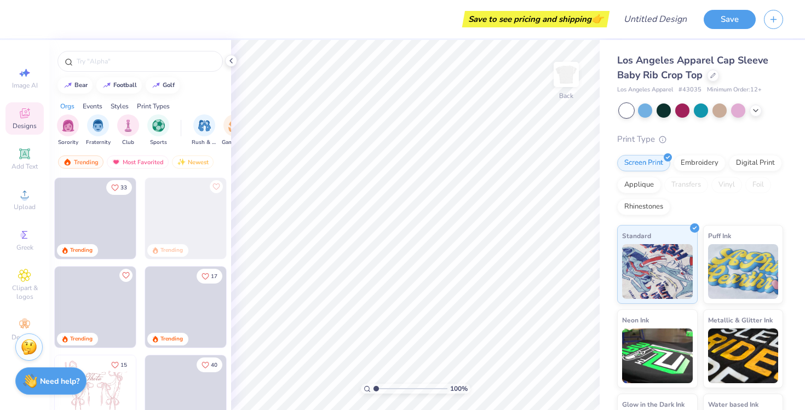
click at [89, 106] on div "Events" at bounding box center [93, 106] width 20 height 10
click at [221, 125] on img "filter for Big Little Reveal" at bounding box center [218, 124] width 12 height 13
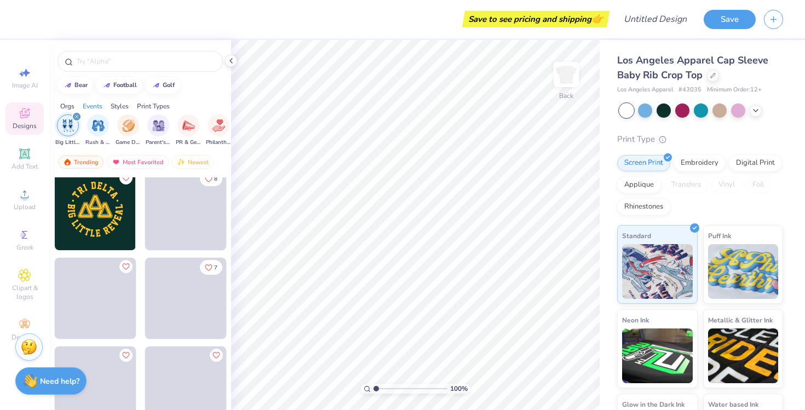
scroll to position [275, 0]
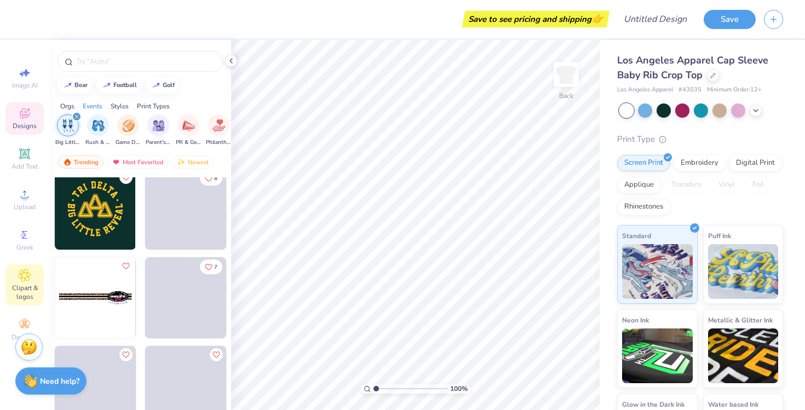
click at [28, 278] on icon at bounding box center [24, 275] width 13 height 13
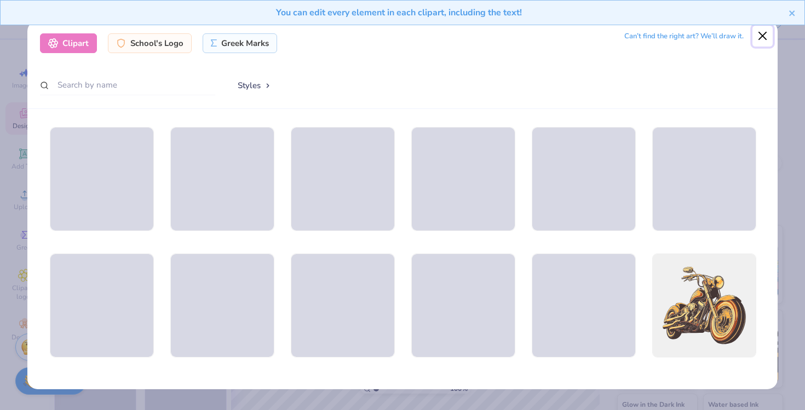
click at [758, 34] on button "Close" at bounding box center [762, 36] width 21 height 21
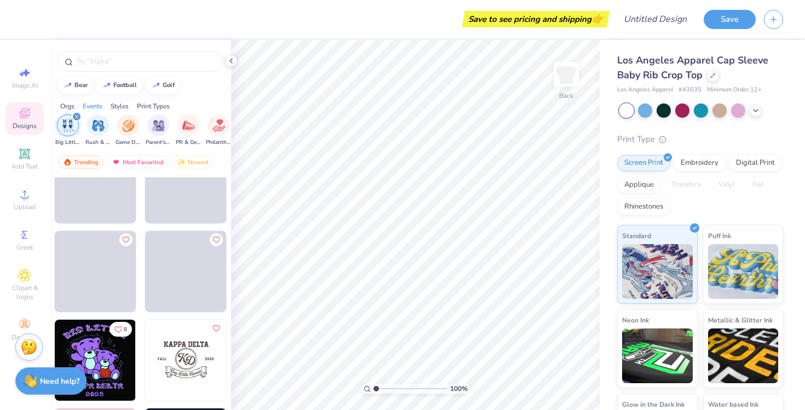
scroll to position [569, 0]
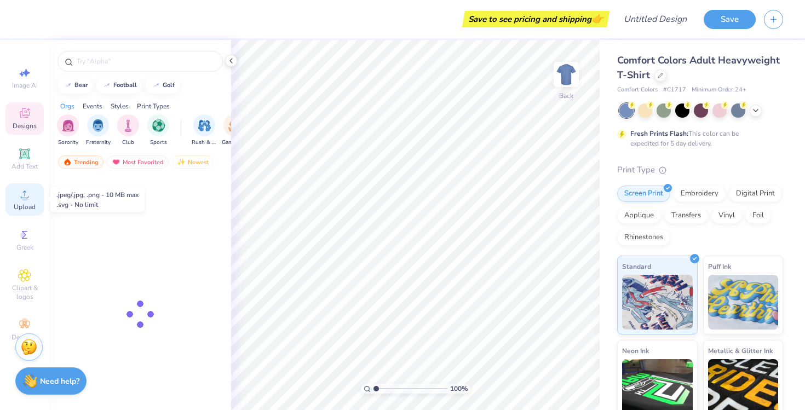
click at [27, 205] on span "Upload" at bounding box center [25, 207] width 22 height 9
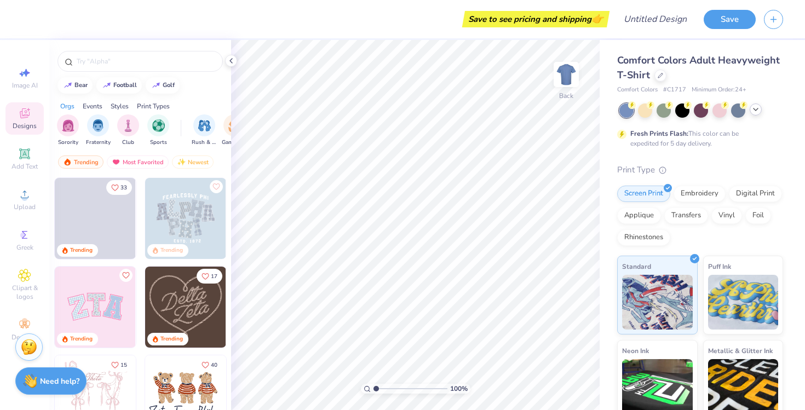
click at [758, 113] on icon at bounding box center [755, 109] width 9 height 9
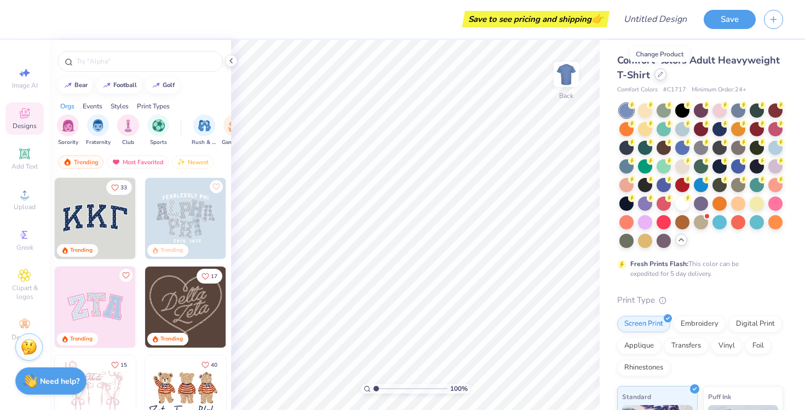
click at [658, 78] on div at bounding box center [660, 74] width 12 height 12
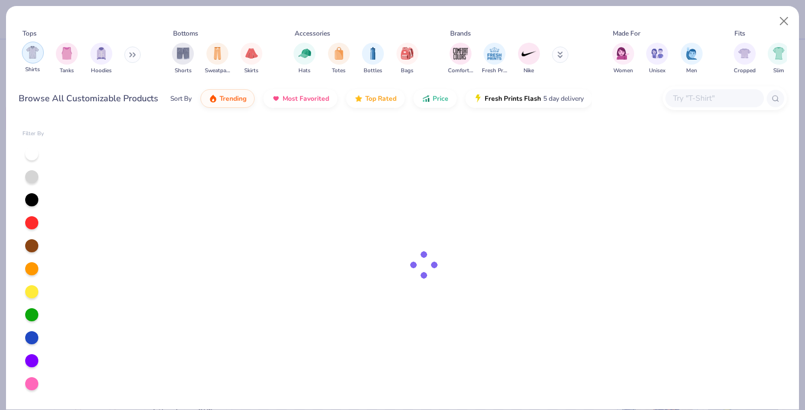
click at [31, 48] on img "filter for Shirts" at bounding box center [32, 52] width 13 height 13
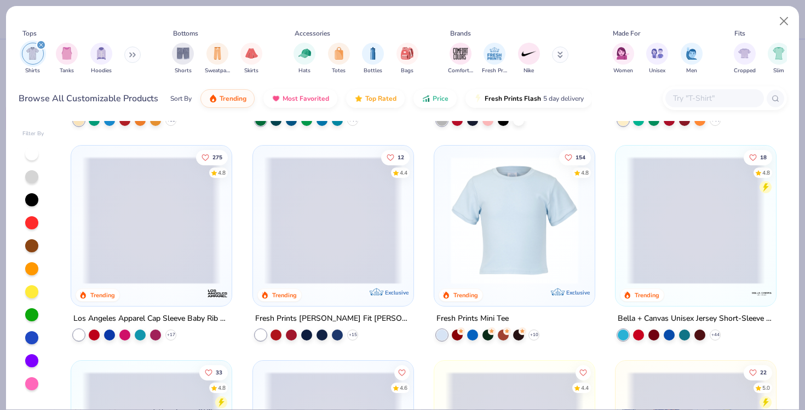
scroll to position [197, 0]
click at [504, 222] on img at bounding box center [514, 220] width 139 height 128
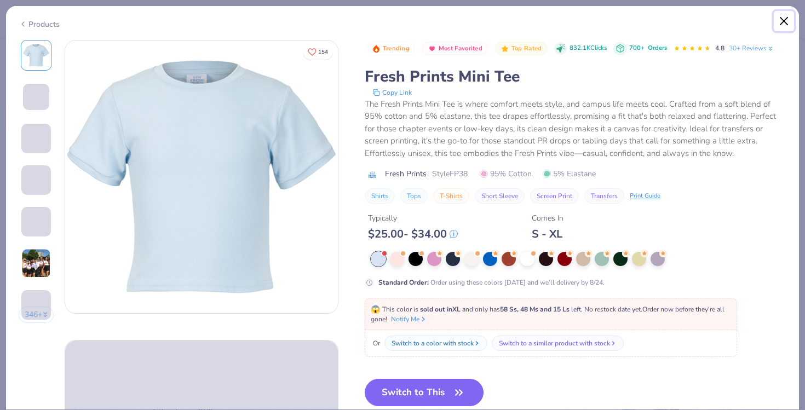
click at [783, 24] on button "Close" at bounding box center [784, 21] width 21 height 21
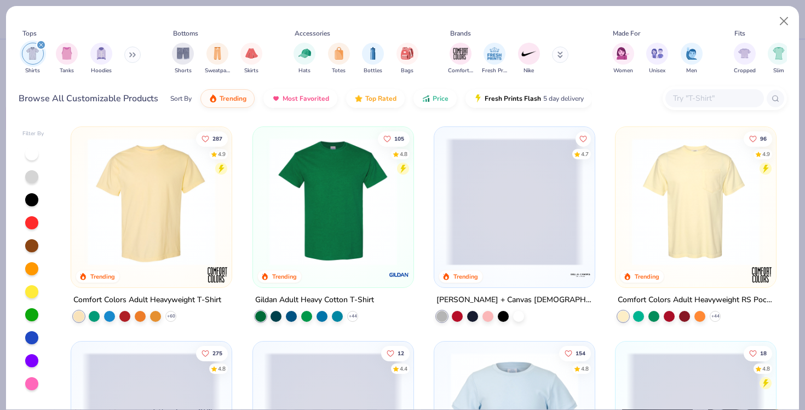
click at [523, 198] on span at bounding box center [514, 202] width 139 height 128
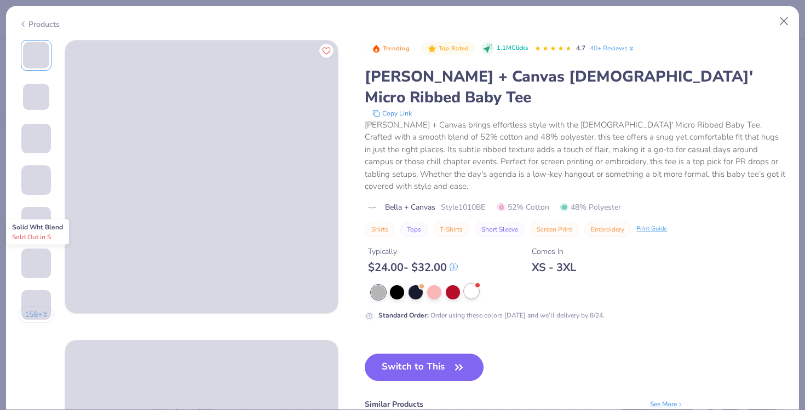
click at [475, 284] on div at bounding box center [471, 291] width 14 height 14
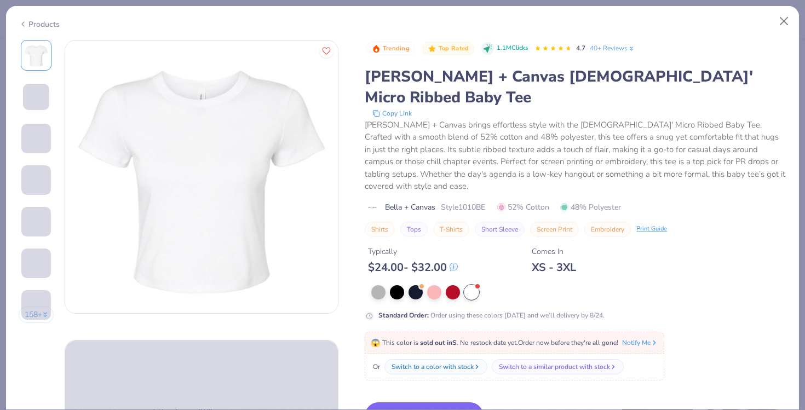
click at [428, 402] on button "Switch to This" at bounding box center [424, 415] width 119 height 27
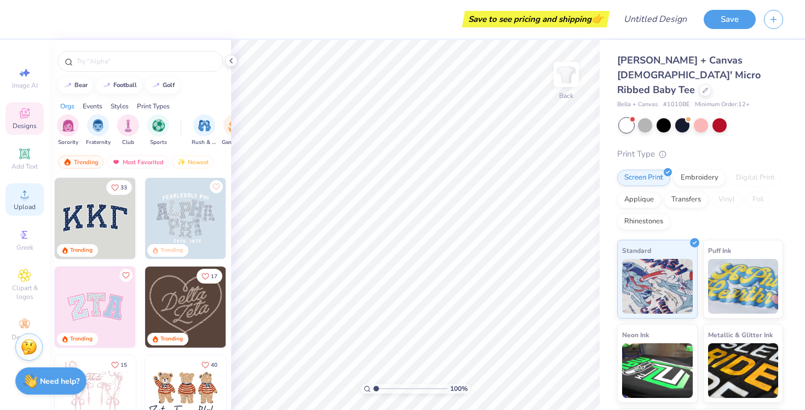
click at [25, 194] on icon at bounding box center [25, 195] width 8 height 8
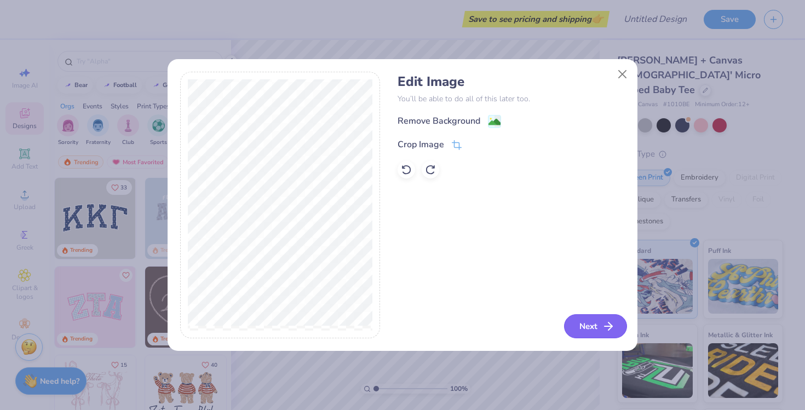
click at [592, 325] on button "Next" at bounding box center [595, 326] width 63 height 24
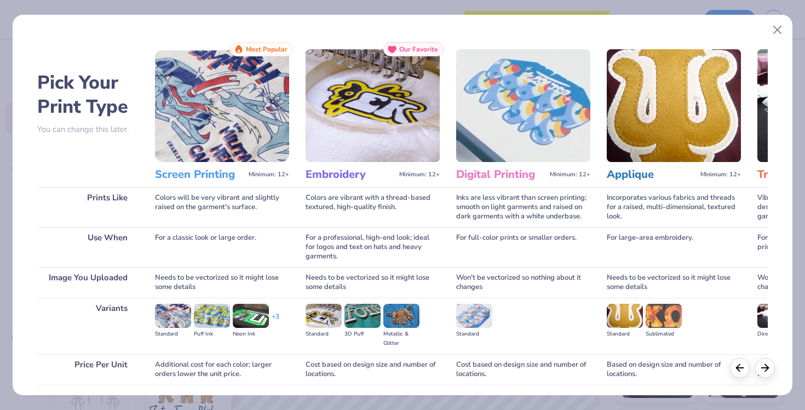
click at [234, 140] on img at bounding box center [222, 105] width 134 height 113
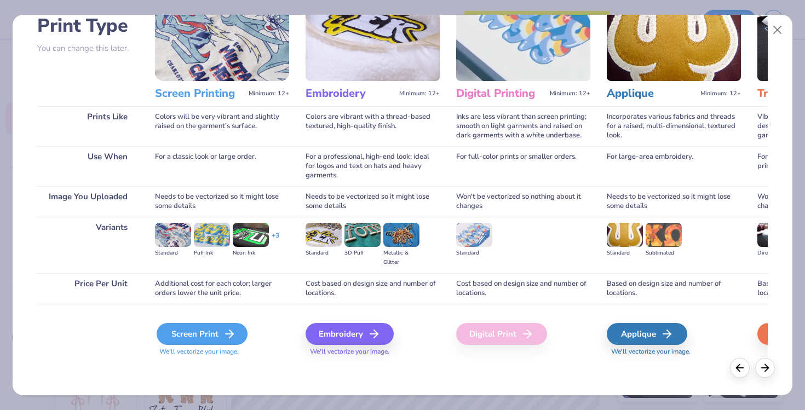
click at [197, 336] on div "Screen Print" at bounding box center [202, 334] width 91 height 22
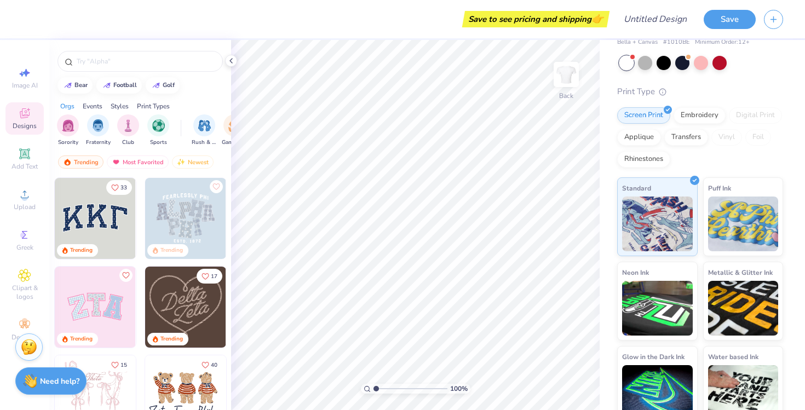
scroll to position [0, 0]
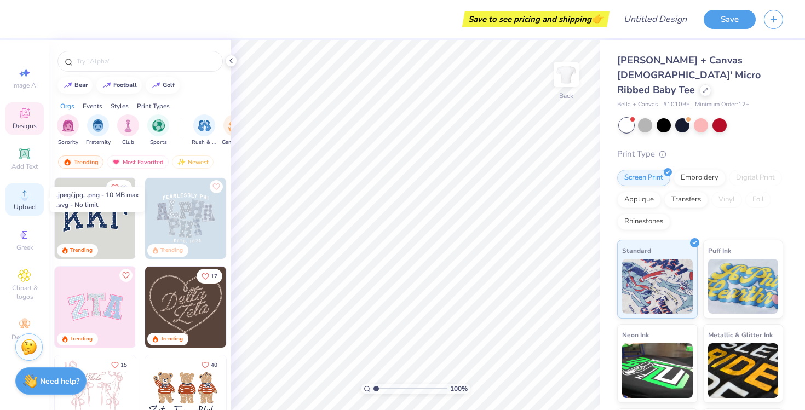
click at [31, 197] on icon at bounding box center [24, 194] width 13 height 13
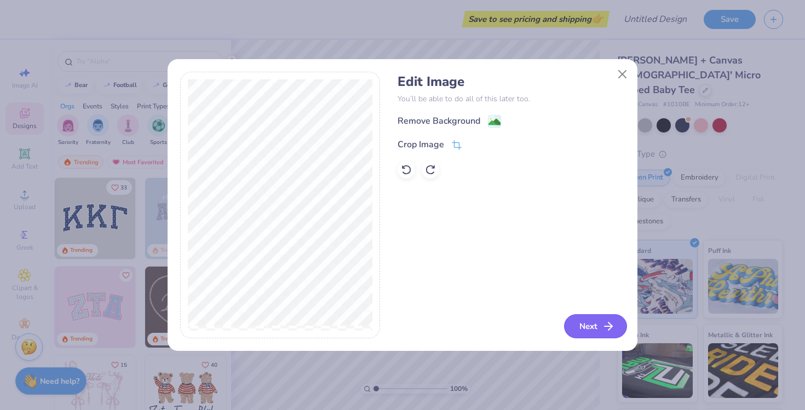
click at [606, 329] on icon "button" at bounding box center [608, 326] width 13 height 13
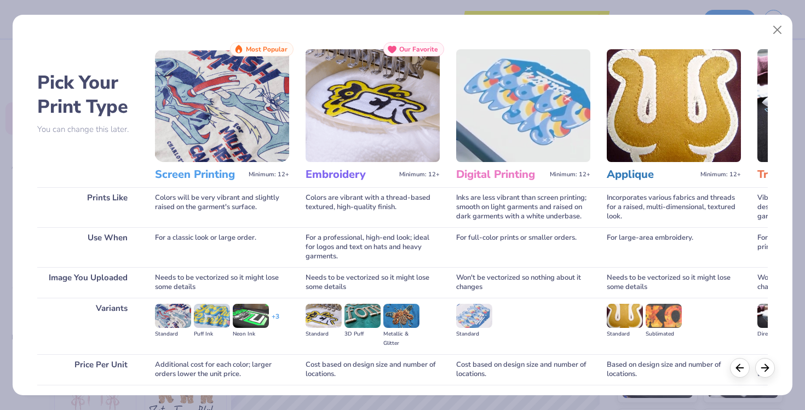
scroll to position [81, 0]
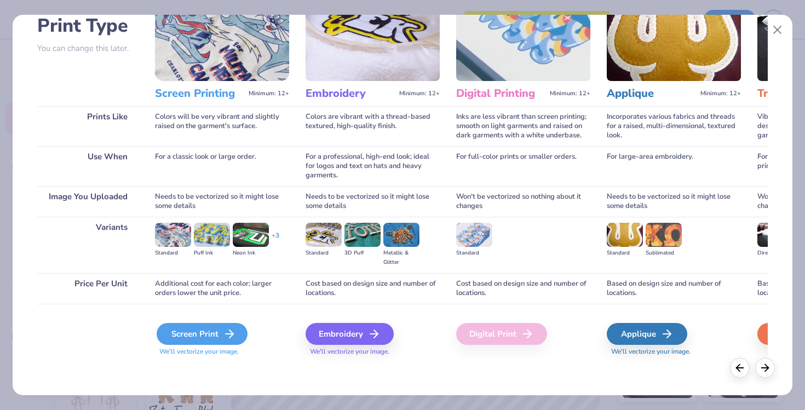
click at [216, 332] on div "Screen Print" at bounding box center [202, 334] width 91 height 22
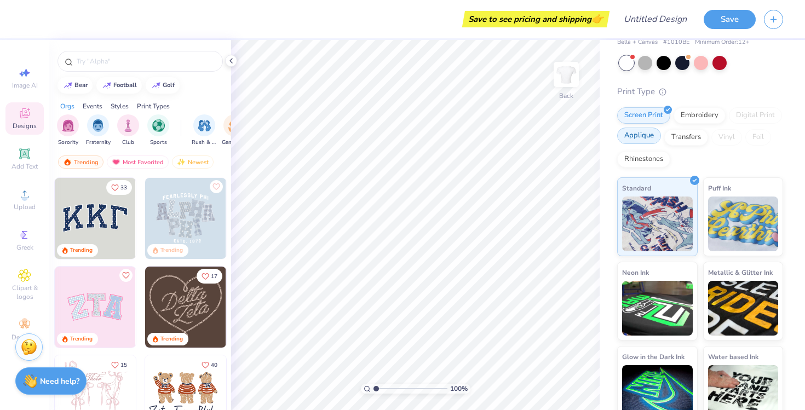
scroll to position [0, 0]
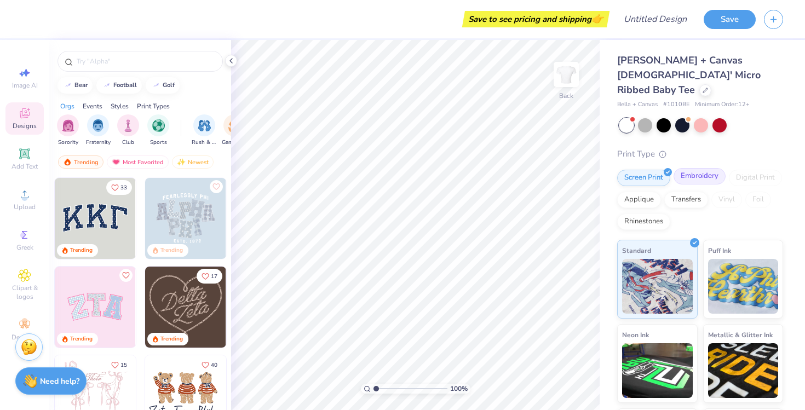
click at [687, 168] on div "Embroidery" at bounding box center [699, 176] width 52 height 16
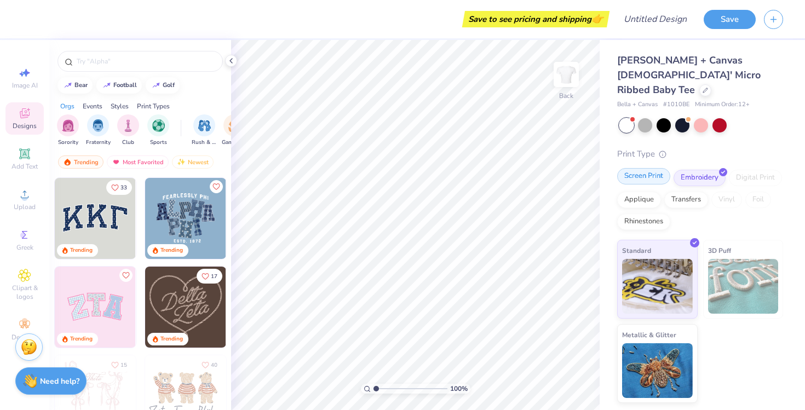
click at [650, 168] on div "Screen Print" at bounding box center [643, 176] width 53 height 16
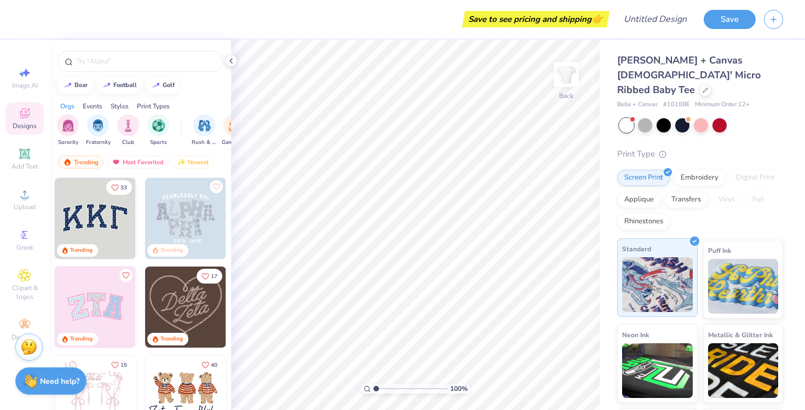
scroll to position [62, 0]
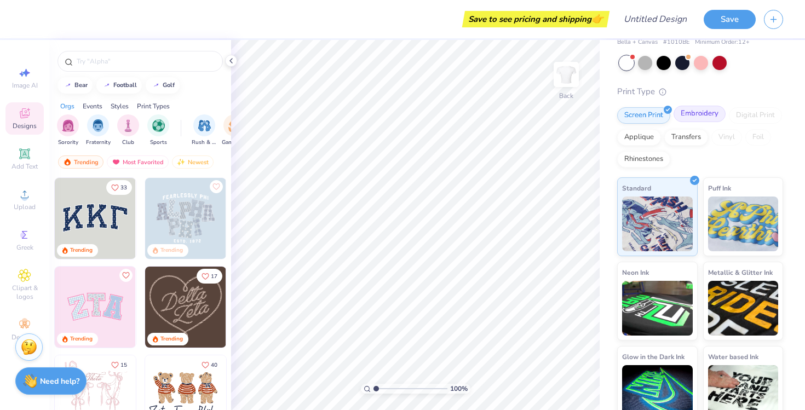
click at [701, 106] on div "Embroidery" at bounding box center [699, 114] width 52 height 16
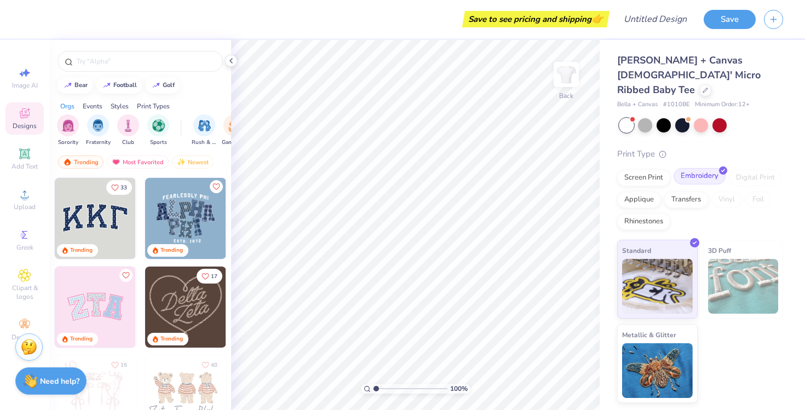
scroll to position [0, 0]
click at [752, 170] on div "Digital Print" at bounding box center [755, 178] width 53 height 16
click at [649, 168] on div "Screen Print" at bounding box center [643, 176] width 53 height 16
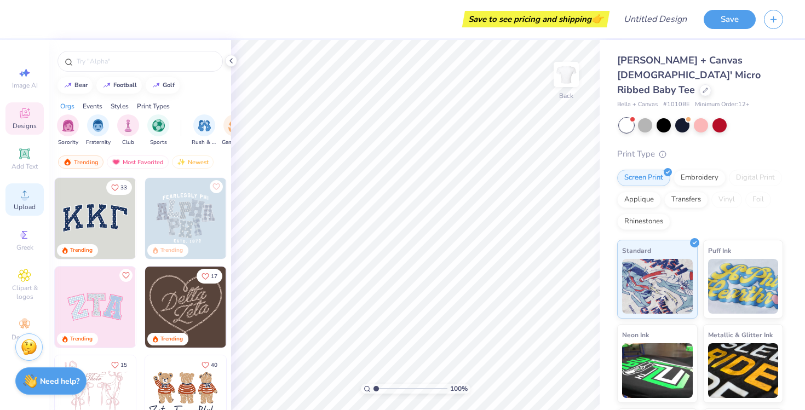
click at [21, 194] on icon at bounding box center [24, 194] width 13 height 13
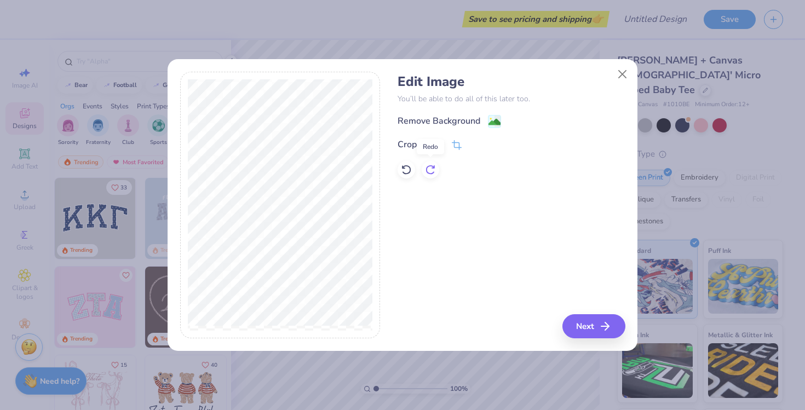
click at [430, 171] on icon at bounding box center [430, 169] width 11 height 11
click at [407, 167] on icon at bounding box center [406, 169] width 11 height 11
click at [588, 329] on button "Next" at bounding box center [595, 326] width 63 height 24
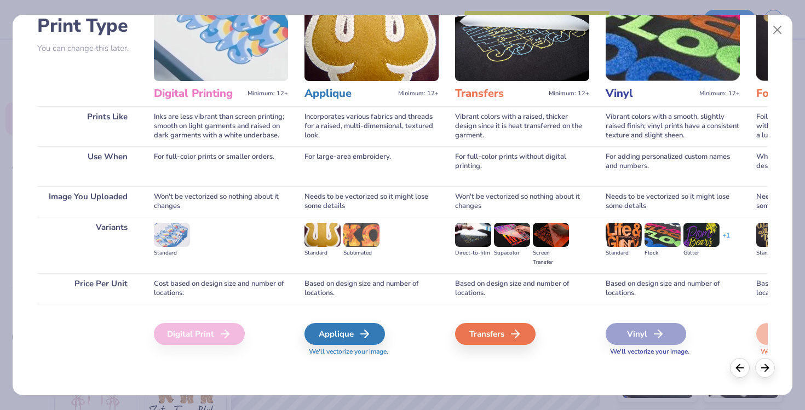
scroll to position [0, 592]
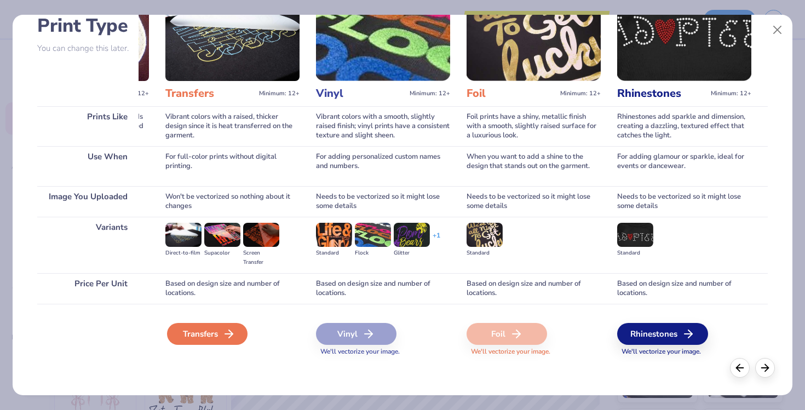
click at [214, 335] on div "Transfers" at bounding box center [207, 334] width 80 height 22
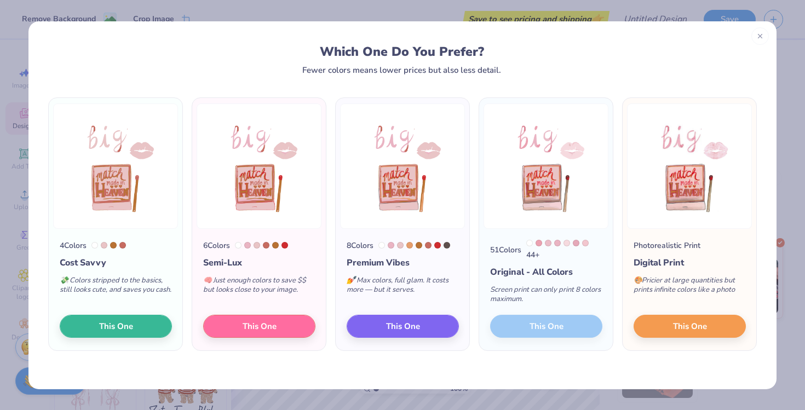
click at [552, 336] on div "51 Colors 44 + Original - All Colors Screen print can only print 8 colors maxim…" at bounding box center [546, 290] width 134 height 122
click at [688, 331] on span "This One" at bounding box center [690, 324] width 34 height 13
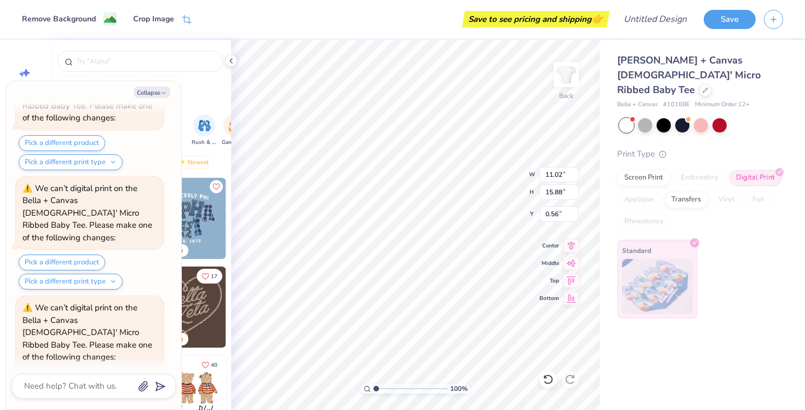
scroll to position [312, 0]
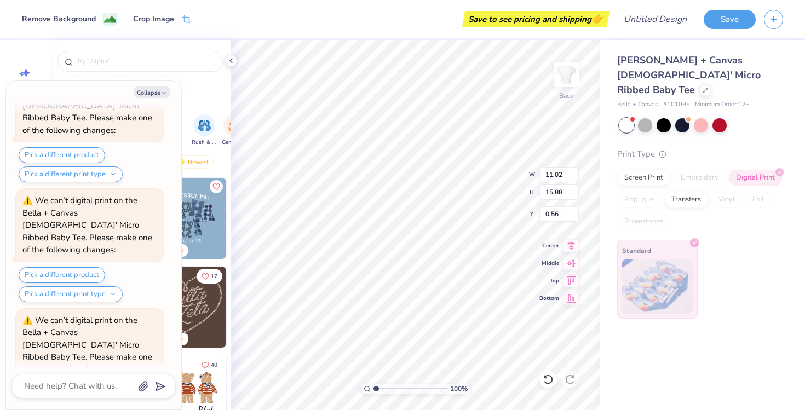
type textarea "x"
type input "7.01"
type input "10.10"
type input "6.34"
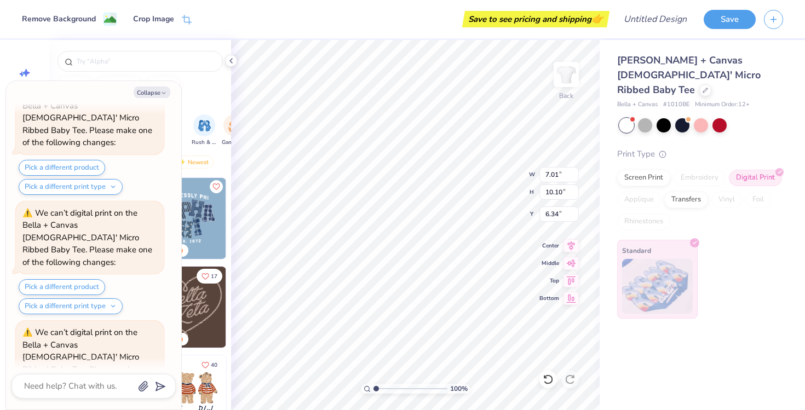
type textarea "x"
type input "11.02"
type input "15.88"
type input "0.56"
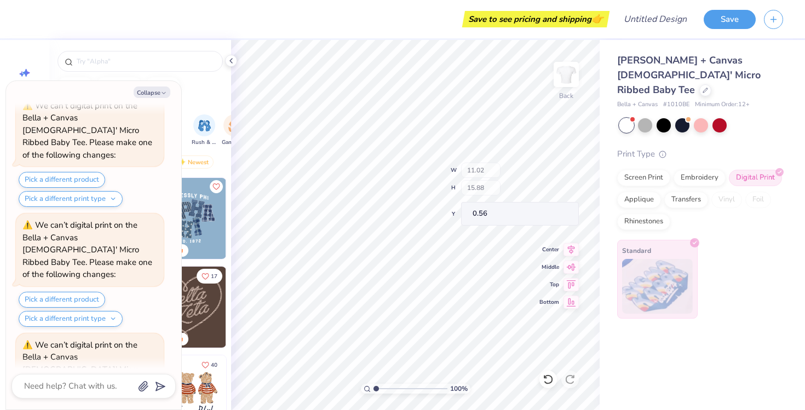
scroll to position [634, 0]
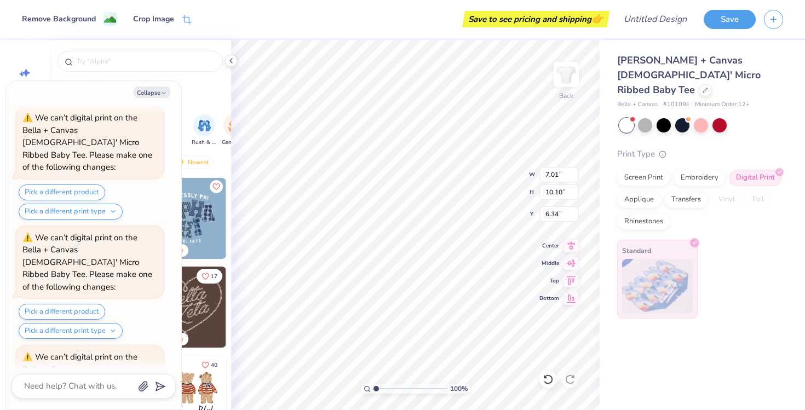
type textarea "x"
type input "3.00"
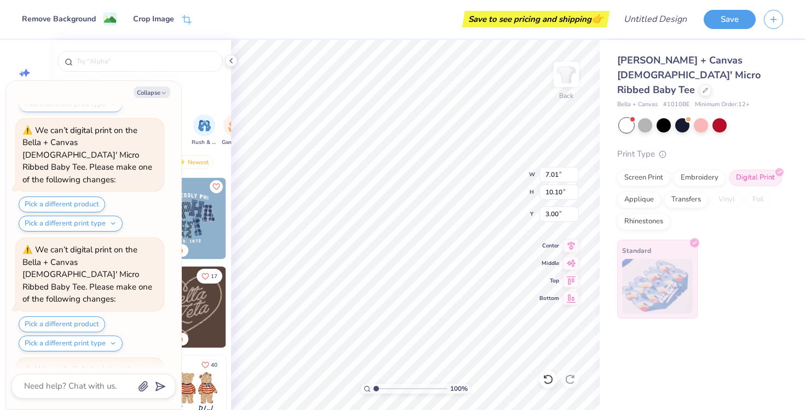
type textarea "x"
type input "2.77"
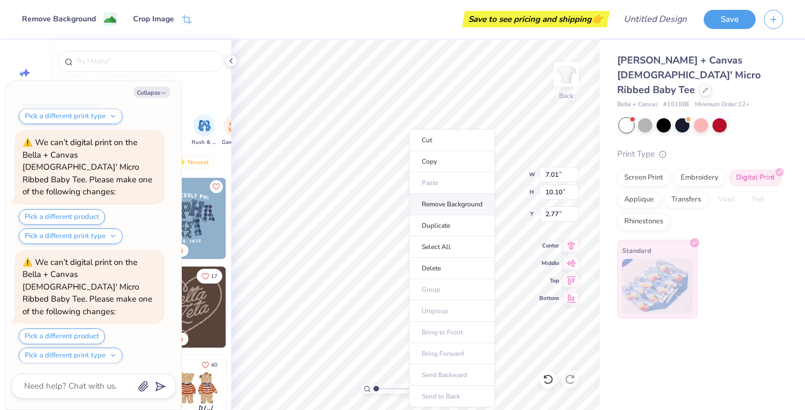
click at [439, 205] on li "Remove Background" at bounding box center [452, 204] width 86 height 21
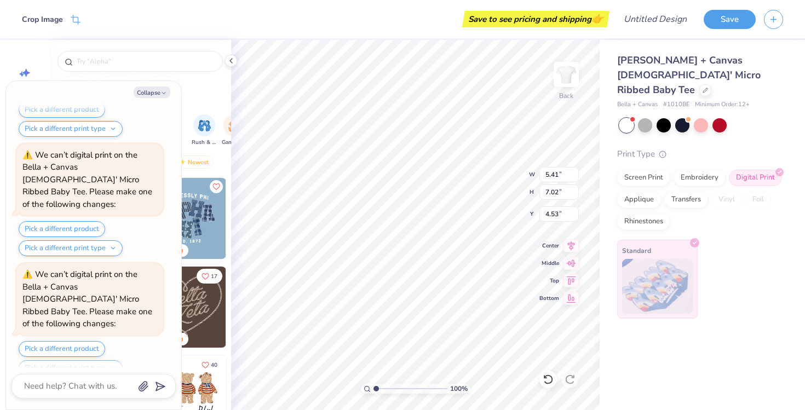
scroll to position [1063, 0]
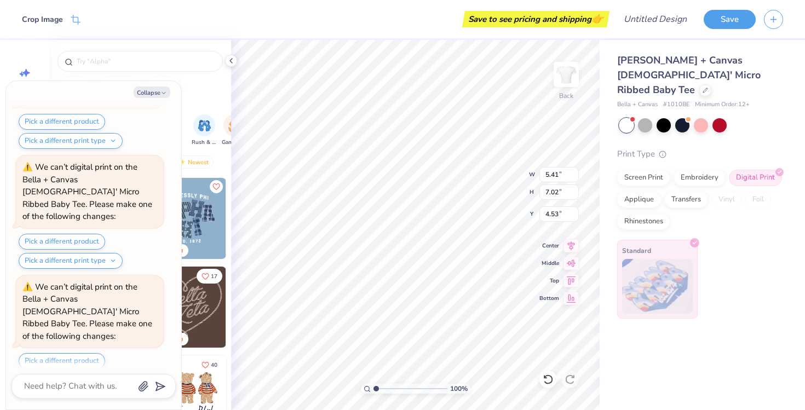
type textarea "x"
type input "6.82"
type input "8.85"
type input "2.70"
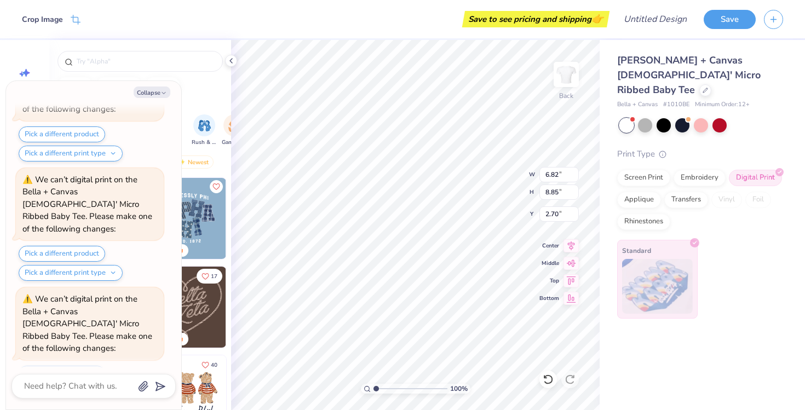
type textarea "x"
type input "3.00"
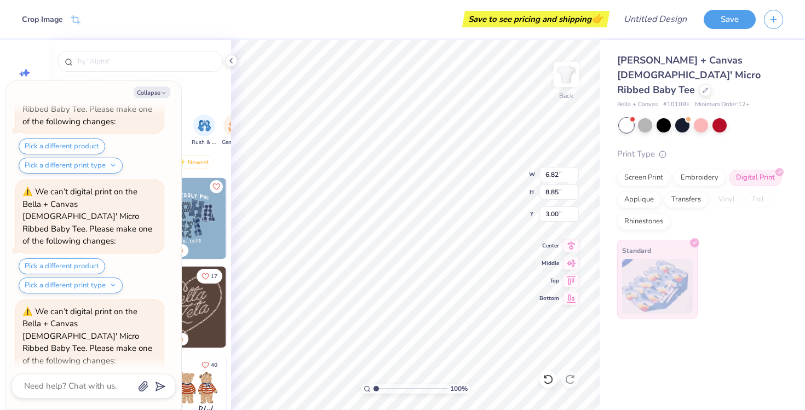
scroll to position [1385, 0]
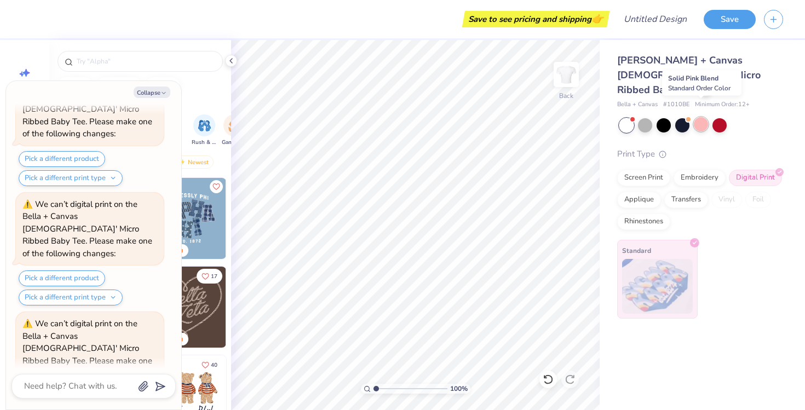
click at [700, 117] on div at bounding box center [701, 124] width 14 height 14
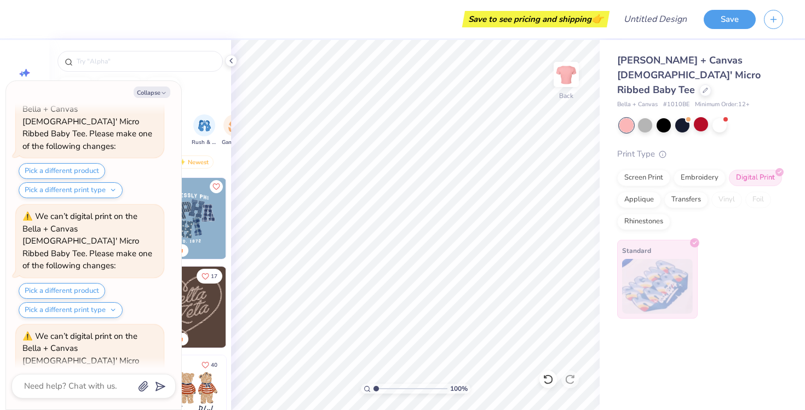
click at [626, 118] on div at bounding box center [626, 125] width 14 height 14
click at [722, 117] on div at bounding box center [719, 124] width 14 height 14
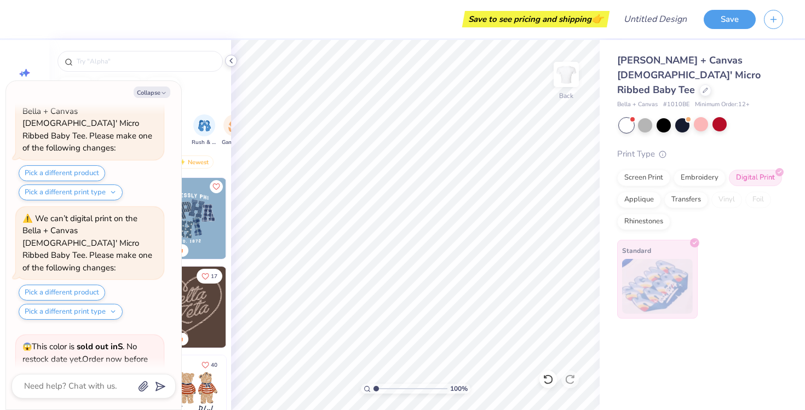
scroll to position [1957, 0]
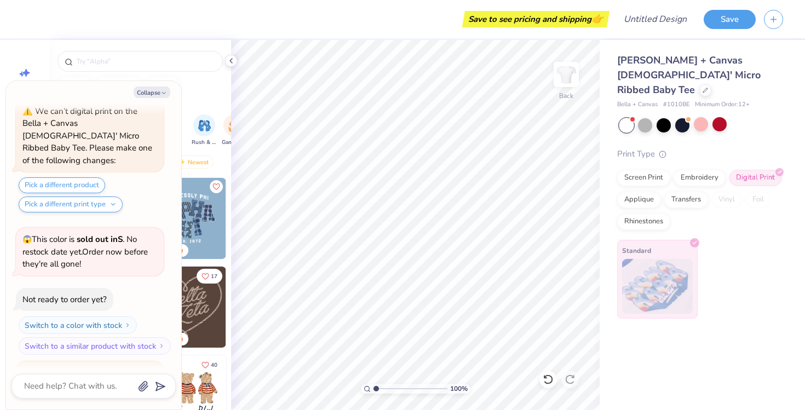
click at [627, 118] on div at bounding box center [626, 125] width 14 height 14
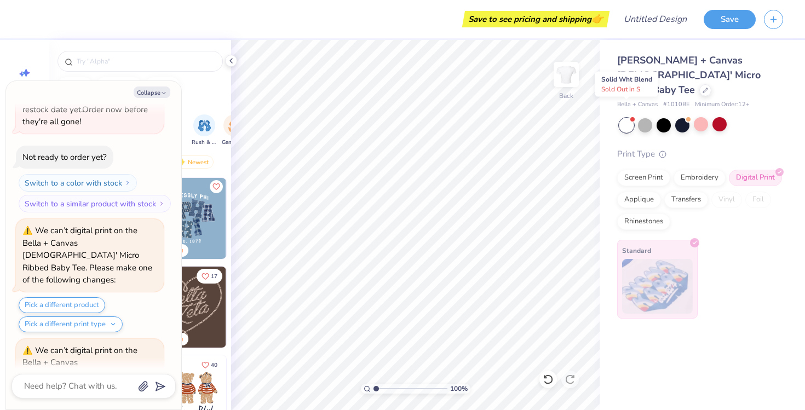
click at [627, 118] on div at bounding box center [626, 125] width 14 height 14
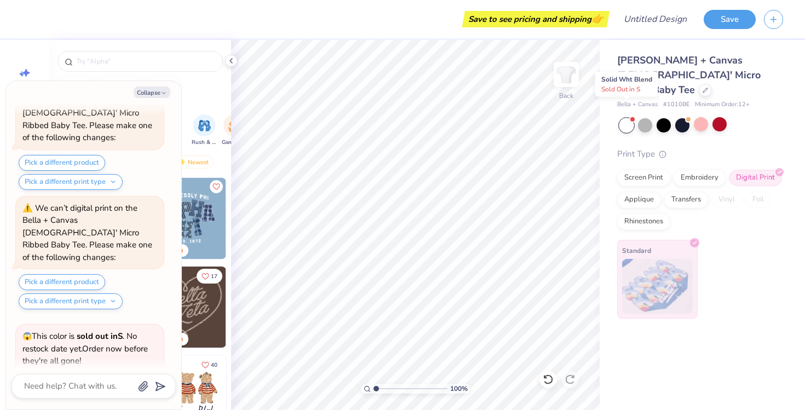
click at [627, 118] on div at bounding box center [626, 125] width 14 height 14
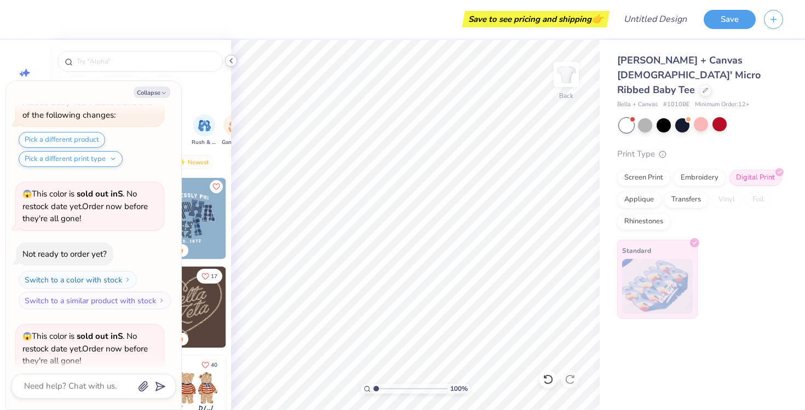
click at [234, 61] on icon at bounding box center [231, 60] width 9 height 9
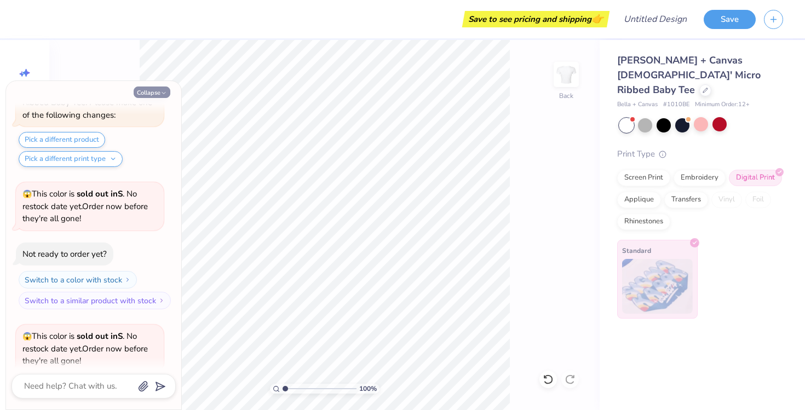
click at [164, 90] on icon "button" at bounding box center [163, 93] width 7 height 7
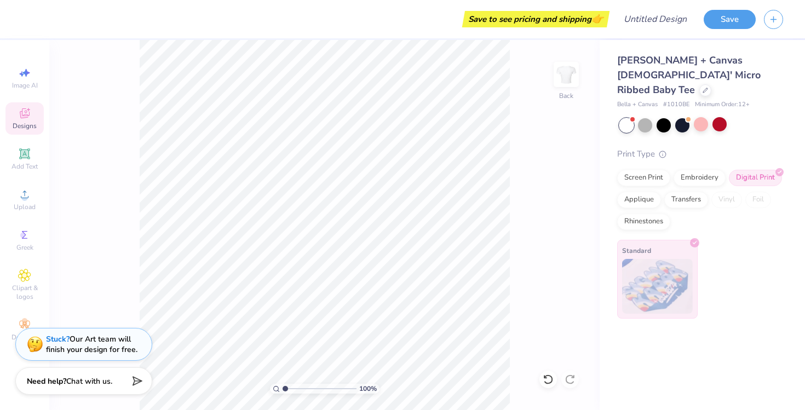
click at [26, 115] on icon at bounding box center [24, 113] width 13 height 13
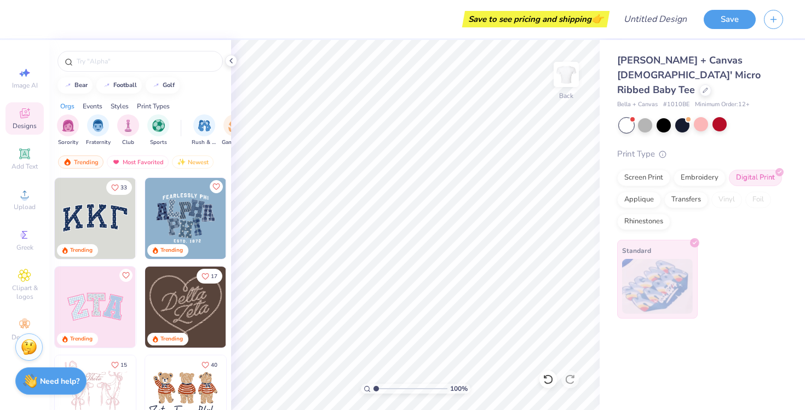
click at [629, 118] on div at bounding box center [626, 125] width 14 height 14
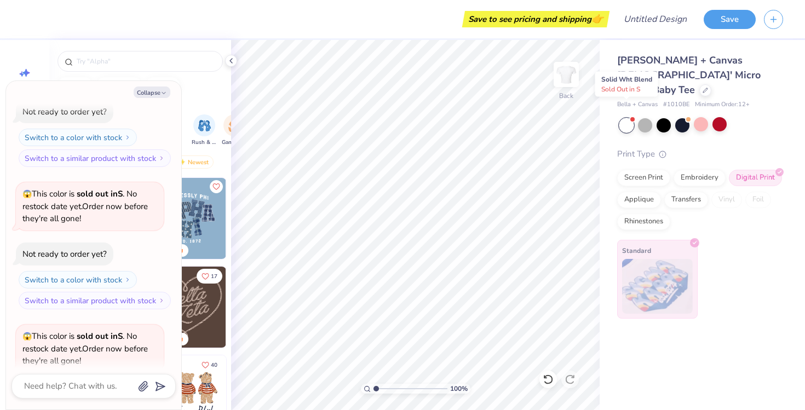
click at [629, 118] on div at bounding box center [626, 125] width 14 height 14
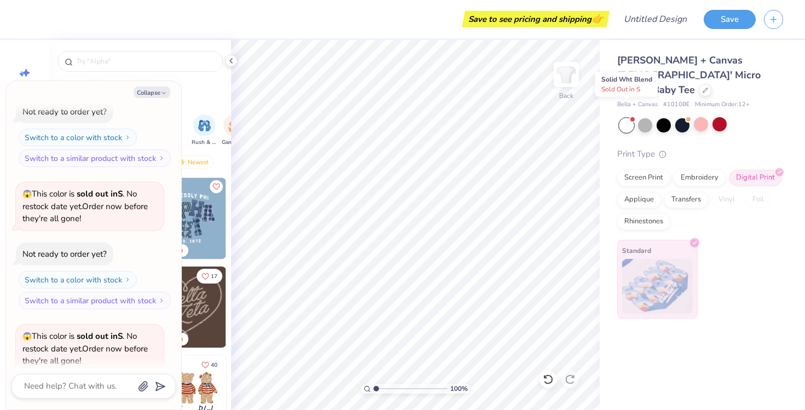
click at [629, 118] on div at bounding box center [626, 125] width 14 height 14
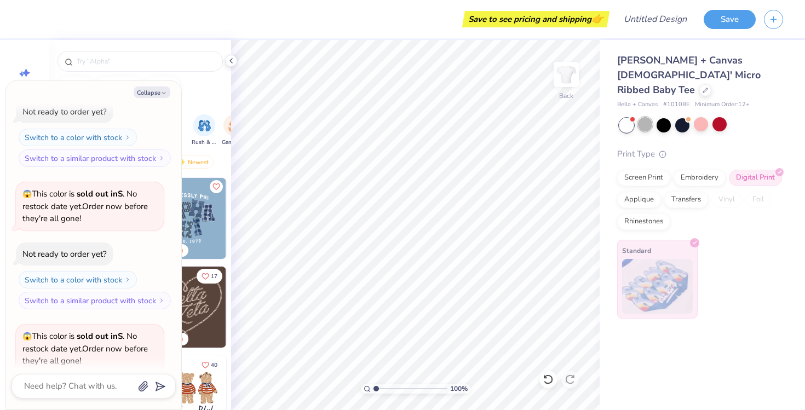
click at [647, 117] on div at bounding box center [645, 124] width 14 height 14
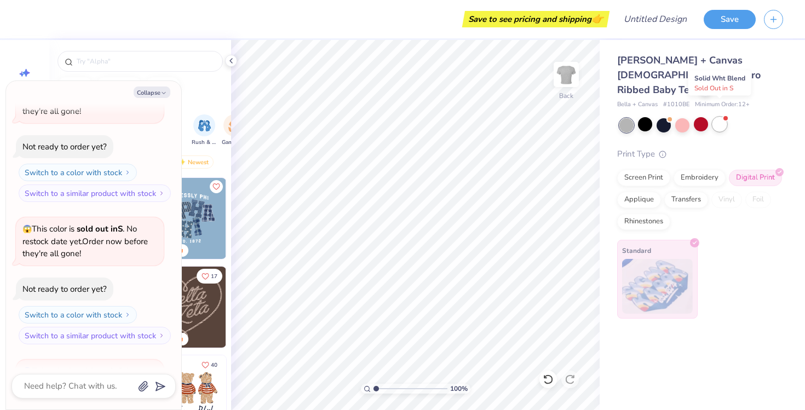
click at [719, 112] on body "Save to see pricing and shipping 👉 Design Title Save Image AI Designs Add Text …" at bounding box center [402, 205] width 805 height 410
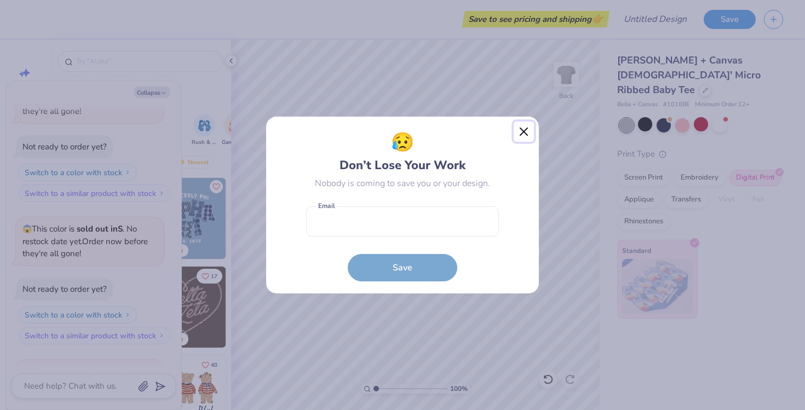
click at [526, 135] on button "Close" at bounding box center [524, 132] width 21 height 21
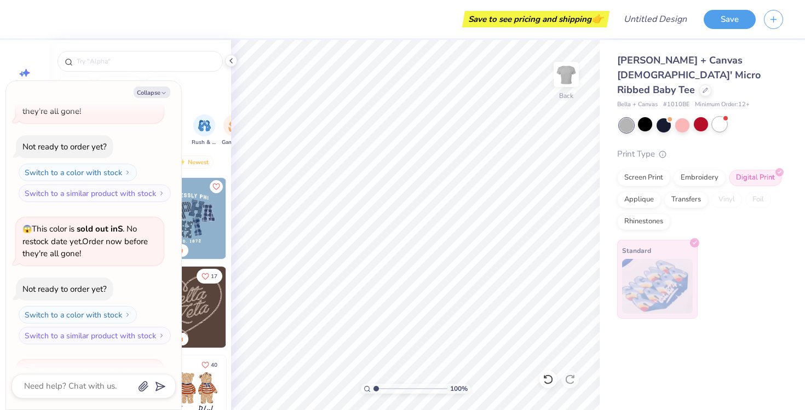
click at [717, 117] on div at bounding box center [719, 124] width 14 height 14
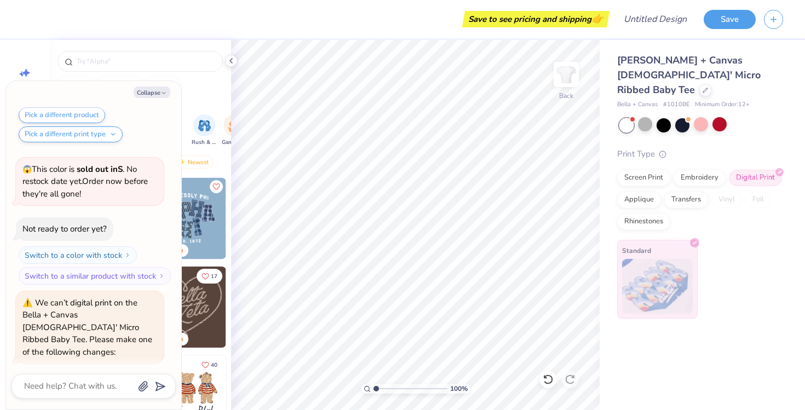
scroll to position [4486, 0]
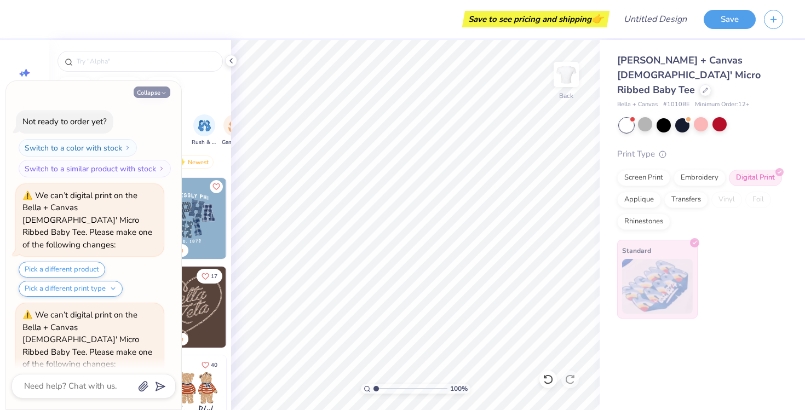
click at [151, 94] on button "Collapse" at bounding box center [152, 92] width 37 height 11
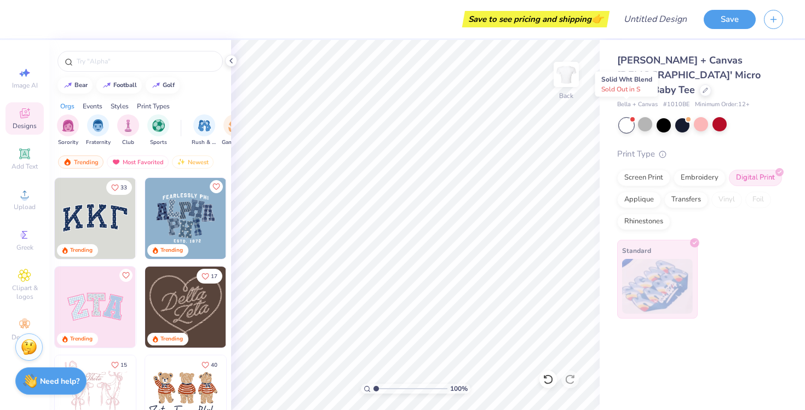
click at [626, 118] on div at bounding box center [626, 125] width 14 height 14
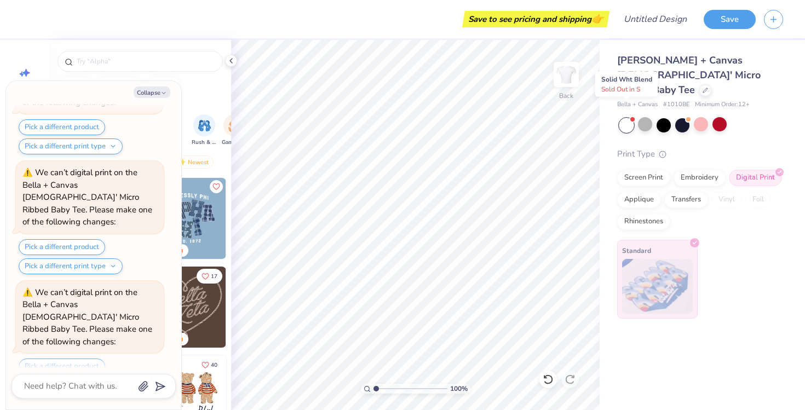
click at [626, 118] on div at bounding box center [626, 125] width 14 height 14
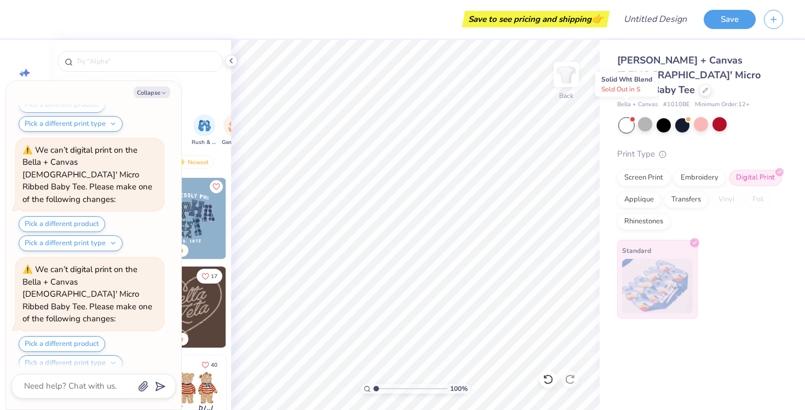
click at [626, 118] on div at bounding box center [626, 125] width 14 height 14
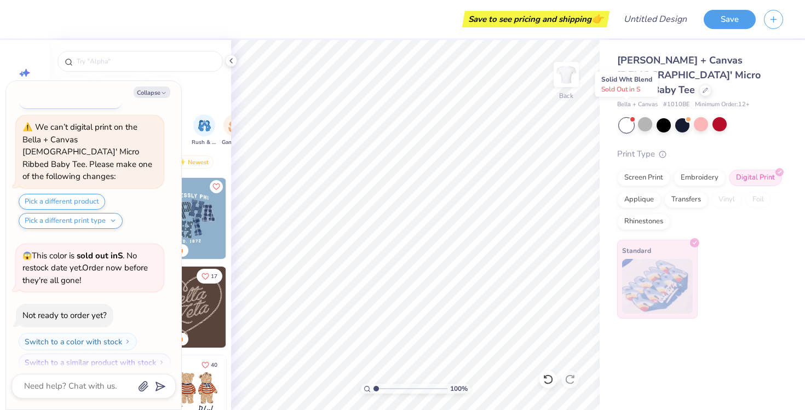
click at [626, 118] on div at bounding box center [626, 125] width 14 height 14
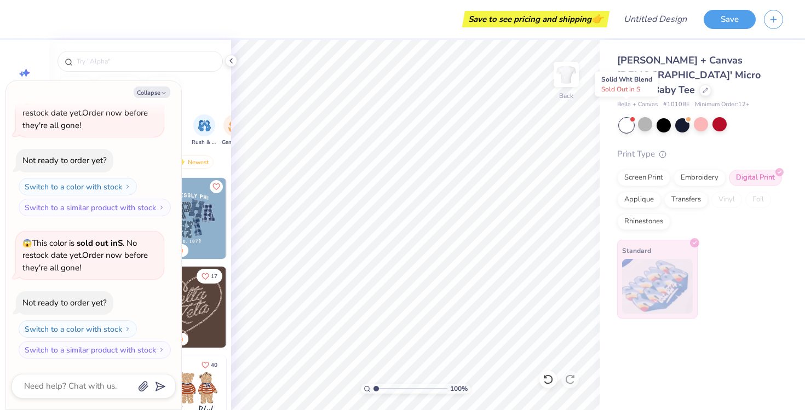
click at [626, 118] on div at bounding box center [626, 125] width 14 height 14
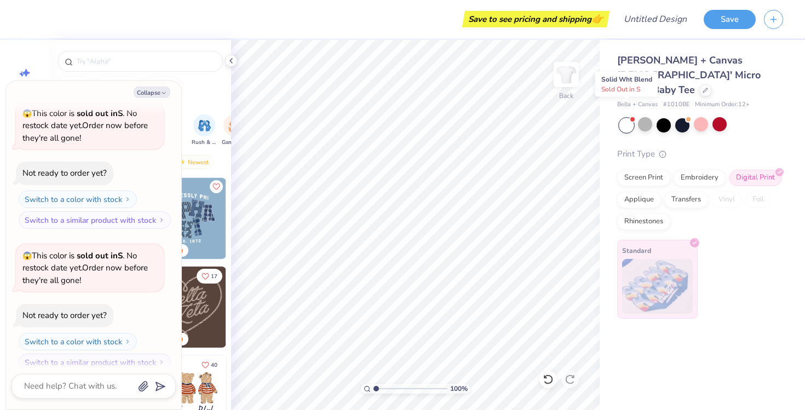
click at [626, 118] on div at bounding box center [626, 125] width 14 height 14
click at [152, 96] on button "Collapse" at bounding box center [152, 92] width 37 height 11
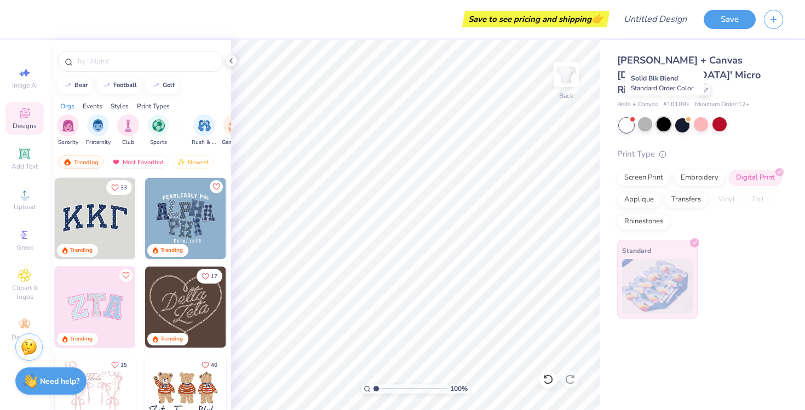
click at [665, 117] on div at bounding box center [663, 124] width 14 height 14
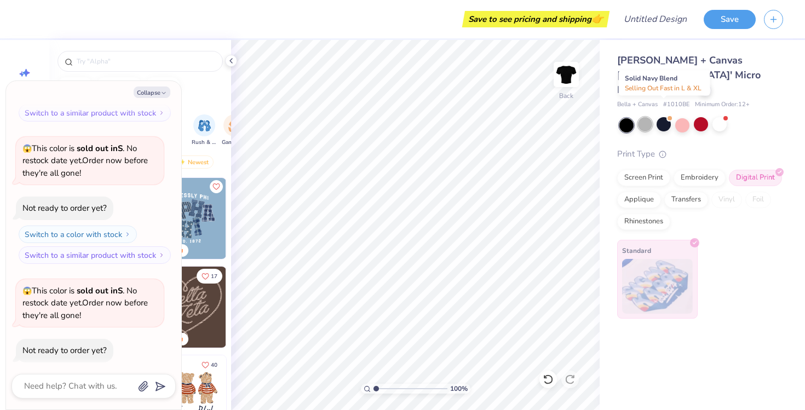
scroll to position [5698, 0]
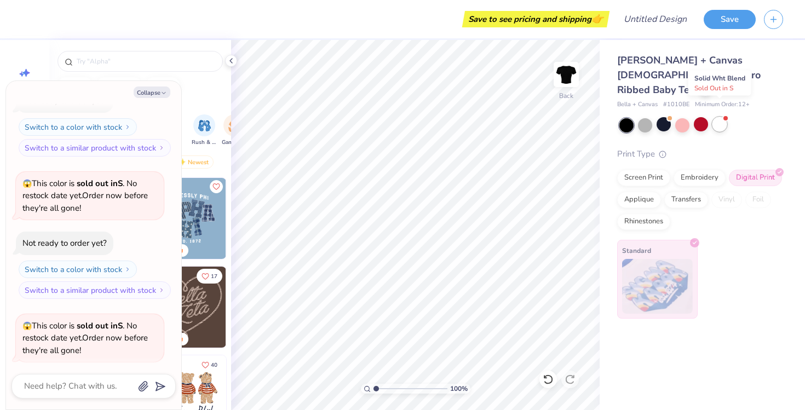
click at [725, 117] on div at bounding box center [719, 124] width 14 height 14
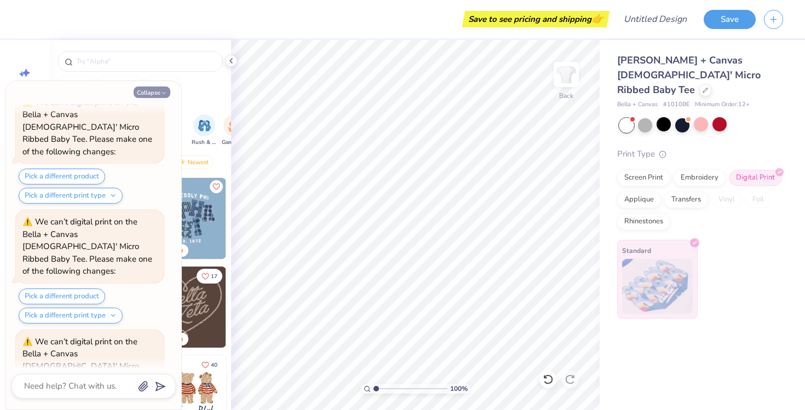
click at [153, 93] on button "Collapse" at bounding box center [152, 92] width 37 height 11
type textarea "x"
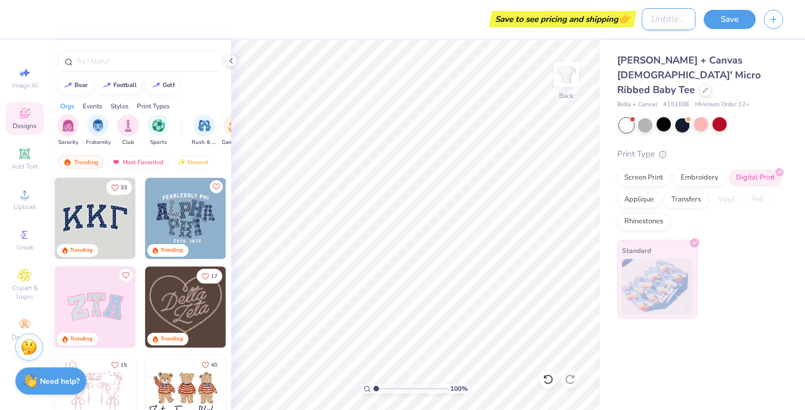
click at [660, 25] on input "Design Title" at bounding box center [669, 19] width 54 height 22
type input "big little shirt"
click at [708, 356] on div "Bella + Canvas [DEMOGRAPHIC_DATA]' Micro Ribbed Baby Tee Bella + Canvas # 1010B…" at bounding box center [702, 225] width 205 height 370
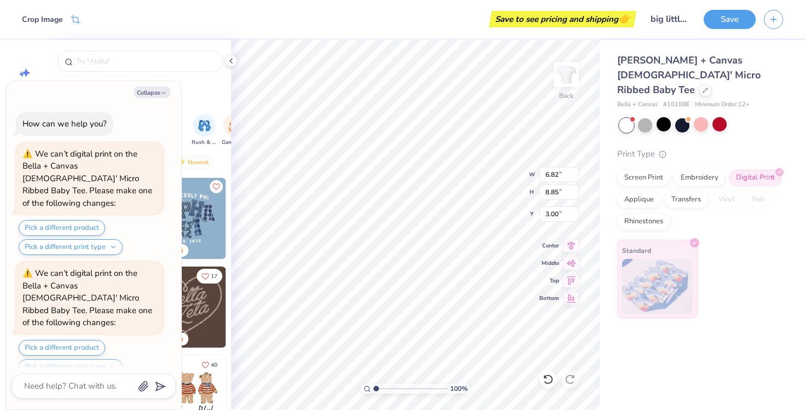
scroll to position [6162, 0]
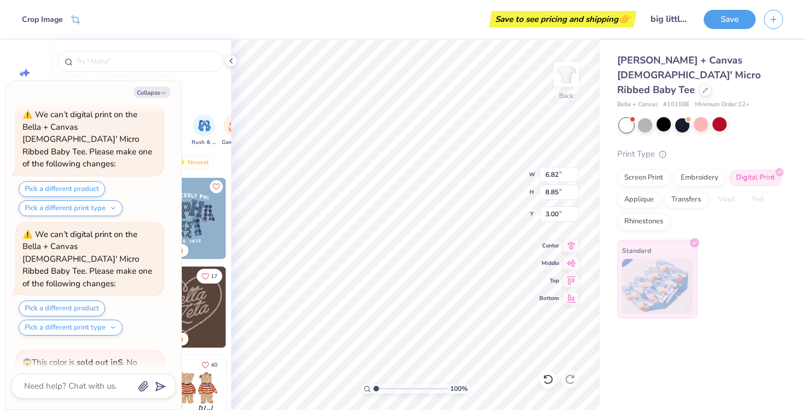
type textarea "x"
type input "0.50"
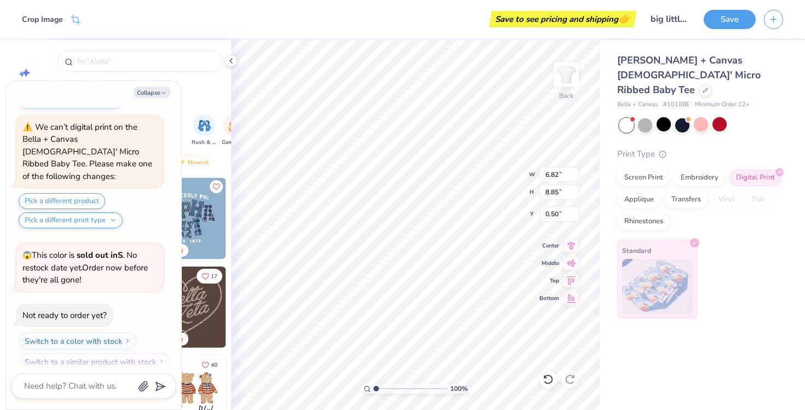
click at [687, 366] on div "Bella + Canvas [DEMOGRAPHIC_DATA]' Micro Ribbed Baby Tee Bella + Canvas # 1010B…" at bounding box center [702, 225] width 205 height 370
click at [726, 314] on div "Bella + Canvas [DEMOGRAPHIC_DATA]' Micro Ribbed Baby Tee Bella + Canvas # 1010B…" at bounding box center [702, 225] width 205 height 370
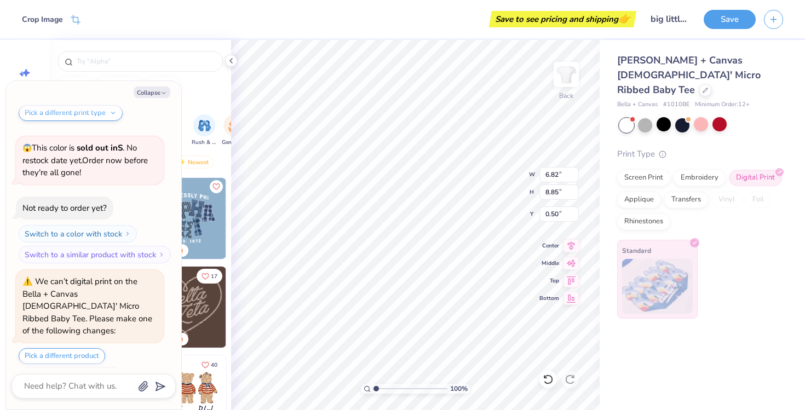
type textarea "x"
type input "1.33"
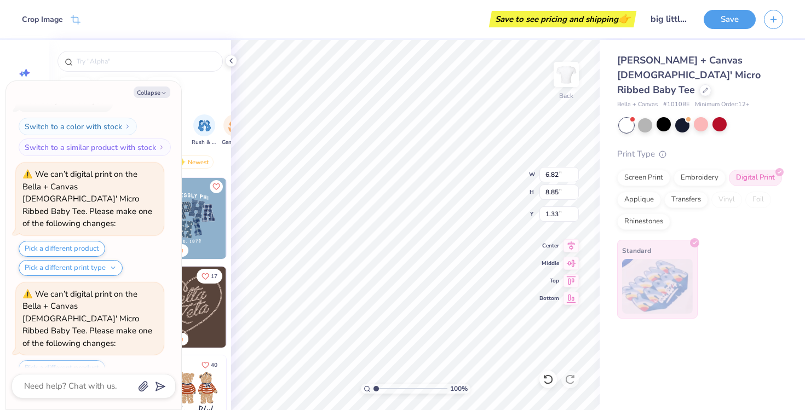
click at [671, 353] on div "Bella + Canvas [DEMOGRAPHIC_DATA]' Micro Ribbed Baby Tee Bella + Canvas # 1010B…" at bounding box center [702, 225] width 205 height 370
type textarea "x"
type input "1.34"
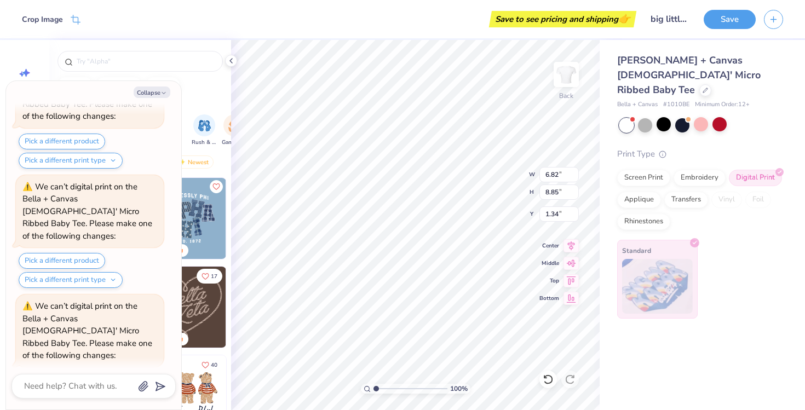
scroll to position [6698, 0]
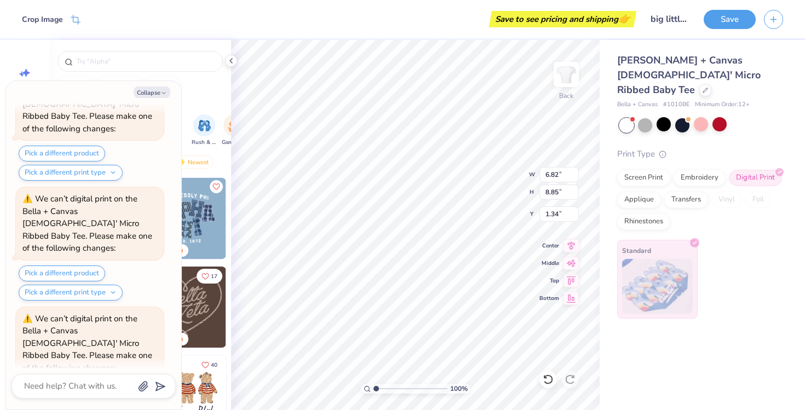
click at [635, 375] on div "Bella + Canvas [DEMOGRAPHIC_DATA]' Micro Ribbed Baby Tee Bella + Canvas # 1010B…" at bounding box center [702, 225] width 205 height 370
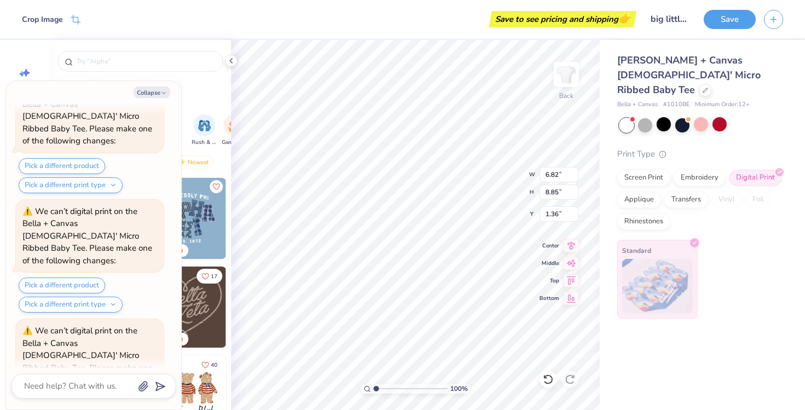
scroll to position [6913, 0]
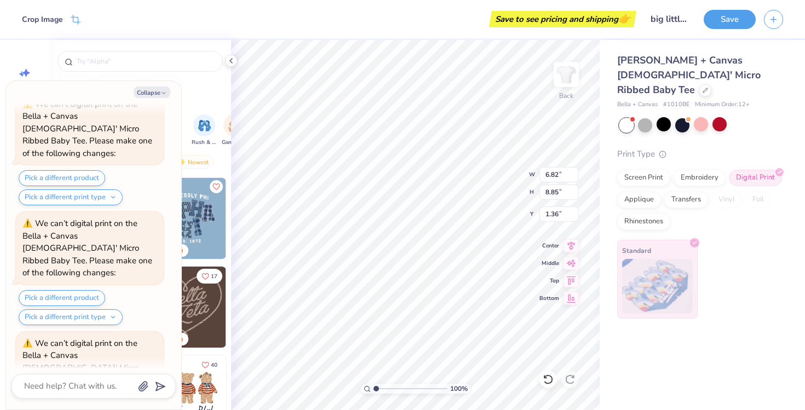
type textarea "x"
type input "1.42"
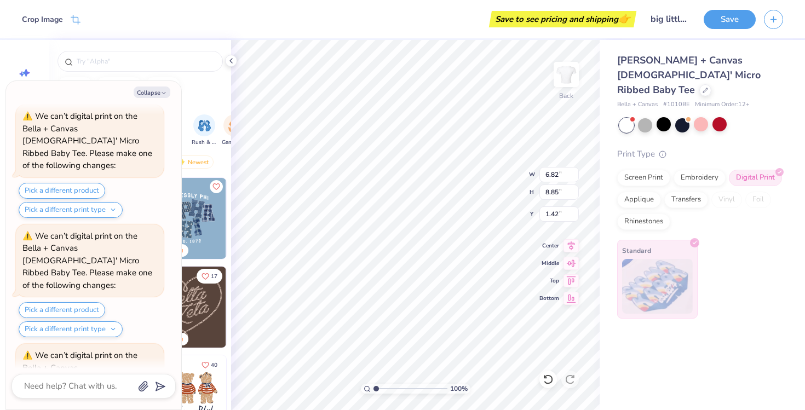
click at [656, 365] on div "Bella + Canvas [DEMOGRAPHIC_DATA]' Micro Ribbed Baby Tee Bella + Canvas # 1010B…" at bounding box center [702, 225] width 205 height 370
click at [157, 95] on button "Collapse" at bounding box center [152, 92] width 37 height 11
type textarea "x"
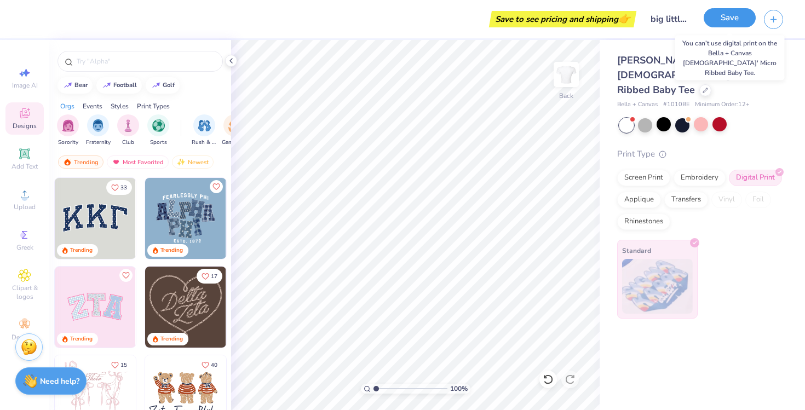
click at [735, 20] on button "Save" at bounding box center [730, 17] width 52 height 19
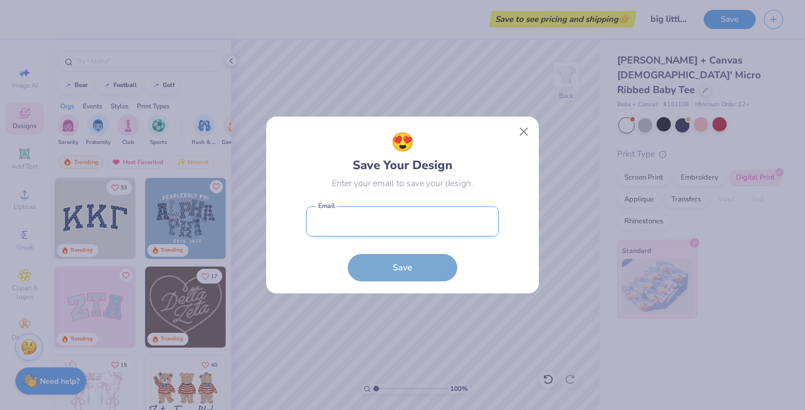
click at [453, 211] on input "email" at bounding box center [402, 221] width 193 height 30
type input "[EMAIL_ADDRESS][DOMAIN_NAME]"
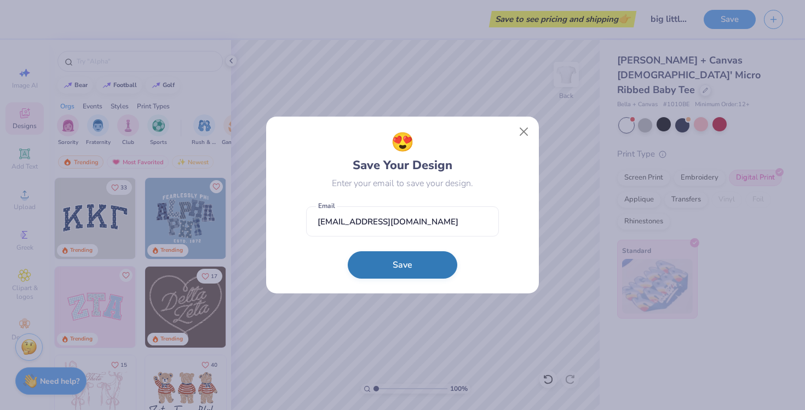
click at [395, 261] on button "Save" at bounding box center [403, 264] width 110 height 27
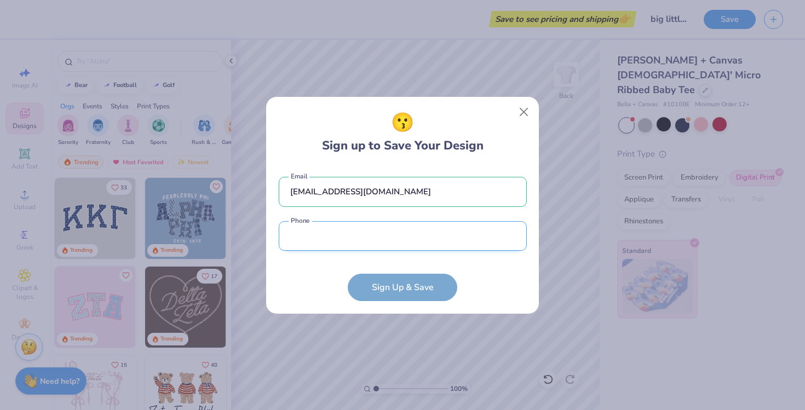
click at [385, 234] on input "tel" at bounding box center [403, 236] width 248 height 30
type input "[PHONE_NUMBER]"
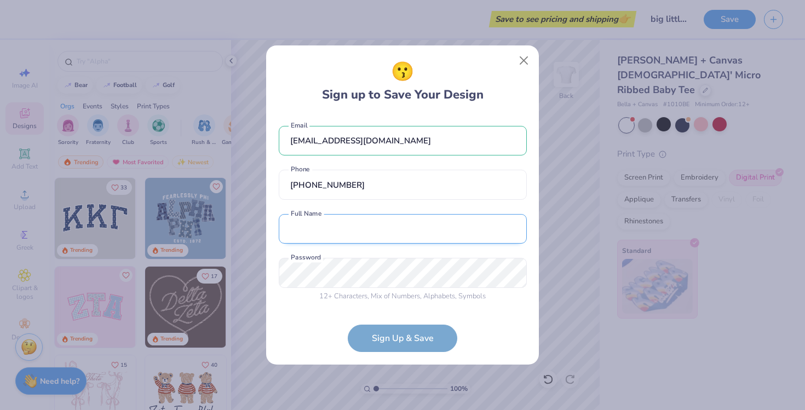
click at [371, 232] on input "text" at bounding box center [403, 229] width 248 height 30
type input "[PERSON_NAME]"
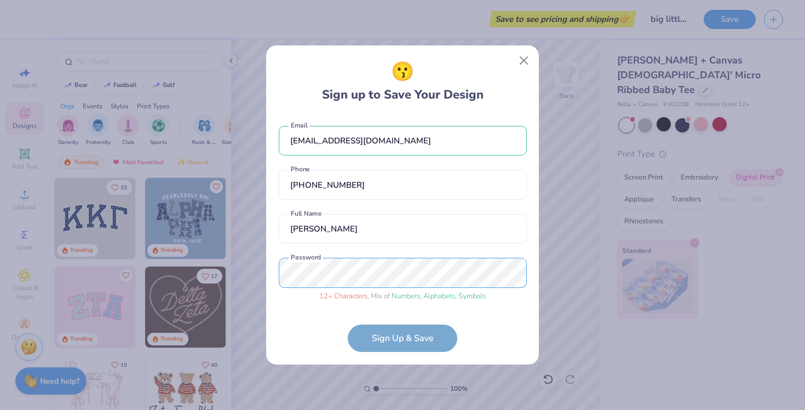
click at [260, 274] on div "😗 Sign up to Save Your Design [EMAIL_ADDRESS][DOMAIN_NAME] Email [PHONE_NUMBER]…" at bounding box center [402, 205] width 805 height 410
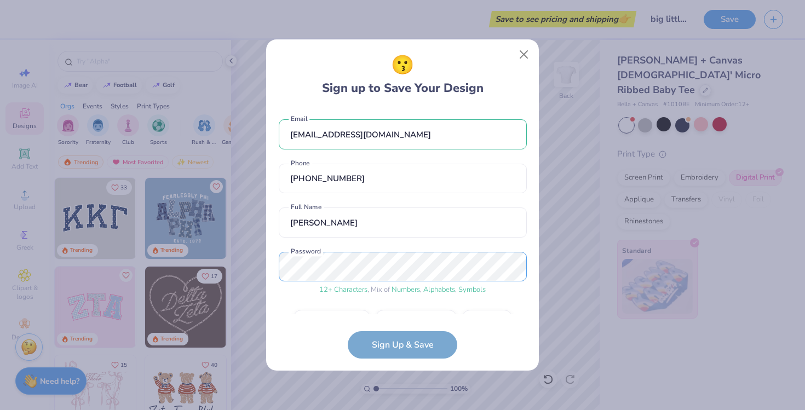
scroll to position [29, 0]
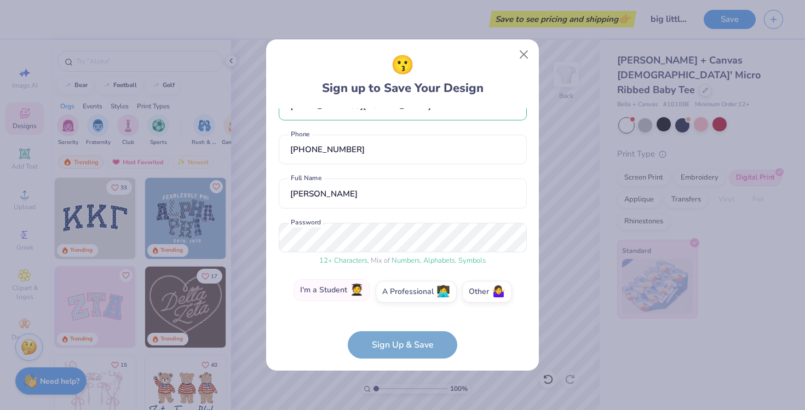
click at [331, 296] on label "I'm a Student 🧑‍🎓" at bounding box center [331, 290] width 77 height 22
click at [399, 320] on input "I'm a Student 🧑‍🎓" at bounding box center [402, 323] width 7 height 7
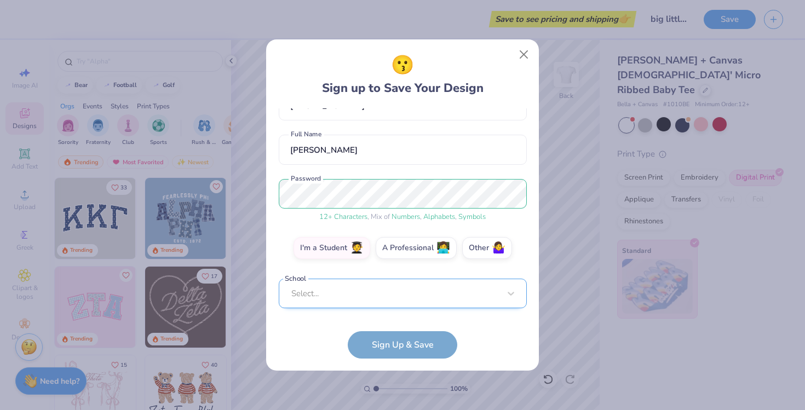
click at [366, 300] on div "Select..." at bounding box center [403, 294] width 248 height 30
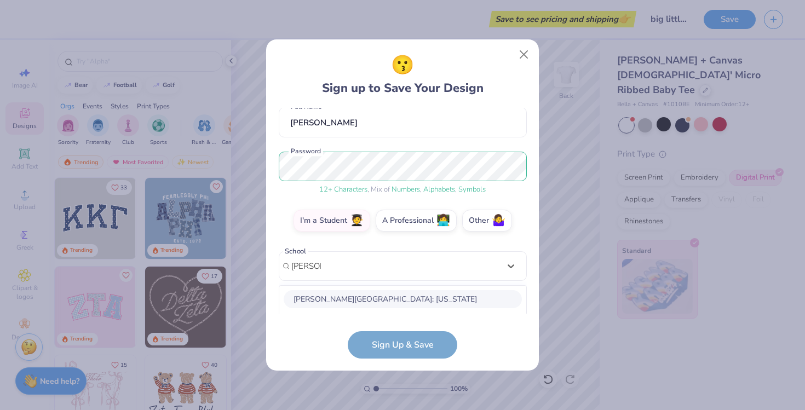
scroll to position [237, 0]
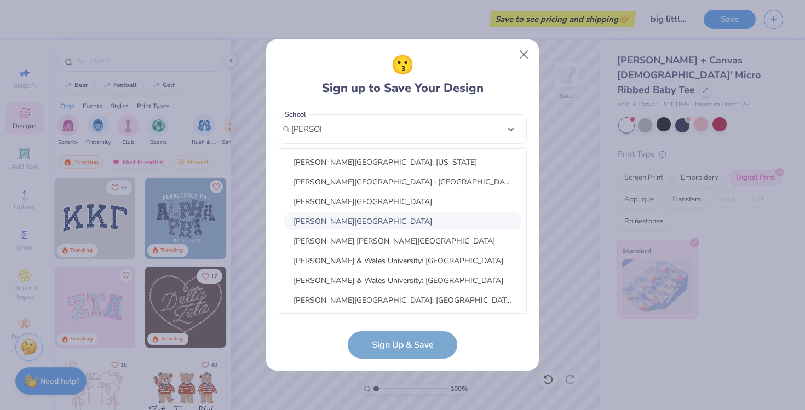
click at [377, 223] on div "[PERSON_NAME][GEOGRAPHIC_DATA]" at bounding box center [403, 221] width 238 height 18
type input "[PERSON_NAME]"
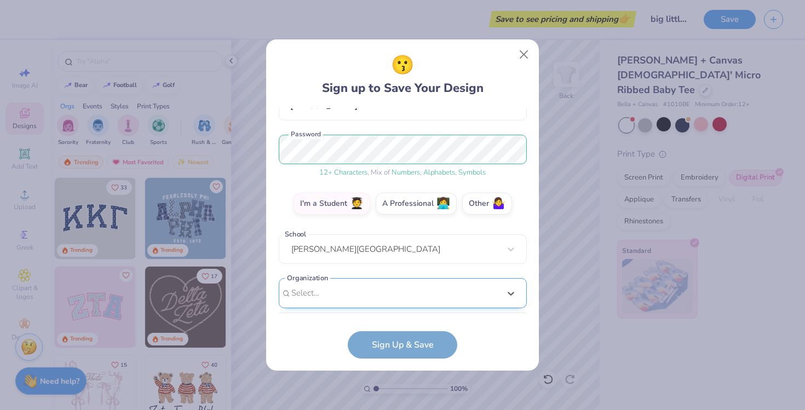
click at [375, 299] on div "option focused, 8 of 15. 15 results available. Use Up and Down to choose option…" at bounding box center [403, 378] width 248 height 200
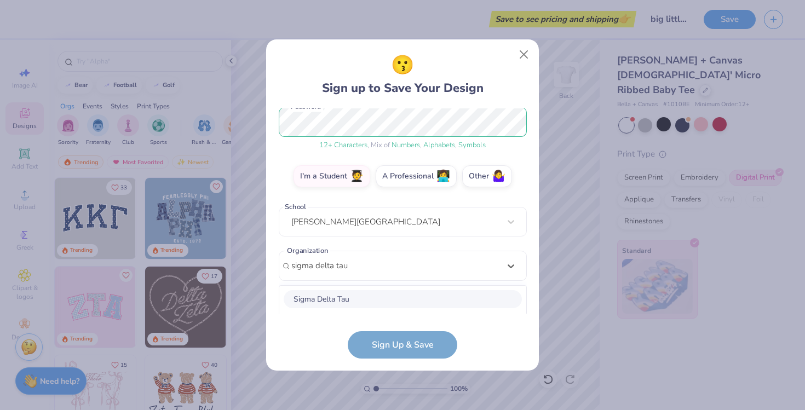
scroll to position [281, 0]
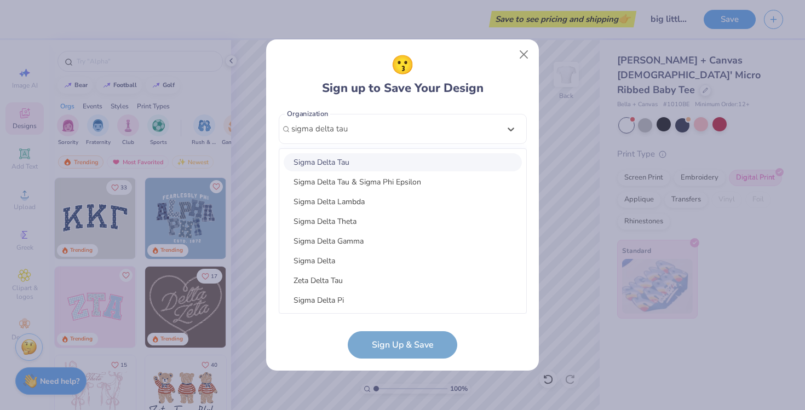
click at [358, 165] on div "Sigma Delta Tau" at bounding box center [403, 162] width 238 height 18
type input "sigma delta tau"
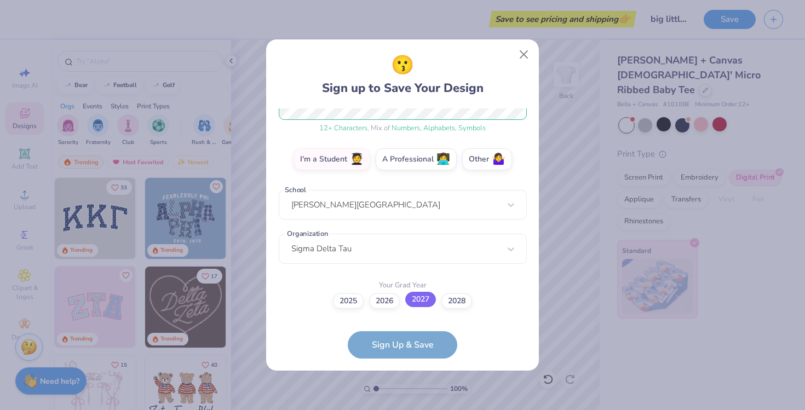
click at [417, 303] on label "2027" at bounding box center [420, 299] width 31 height 15
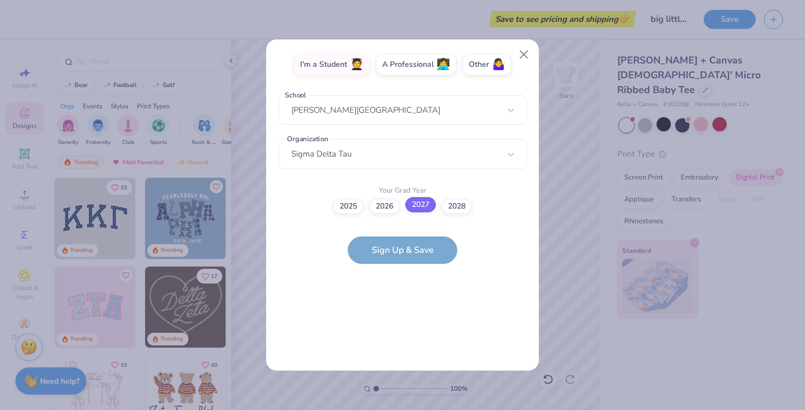
scroll to position [0, 0]
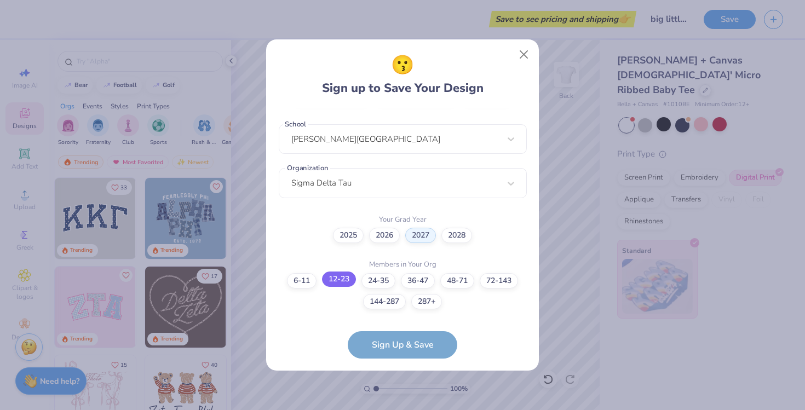
click at [345, 281] on label "12-23" at bounding box center [339, 279] width 34 height 15
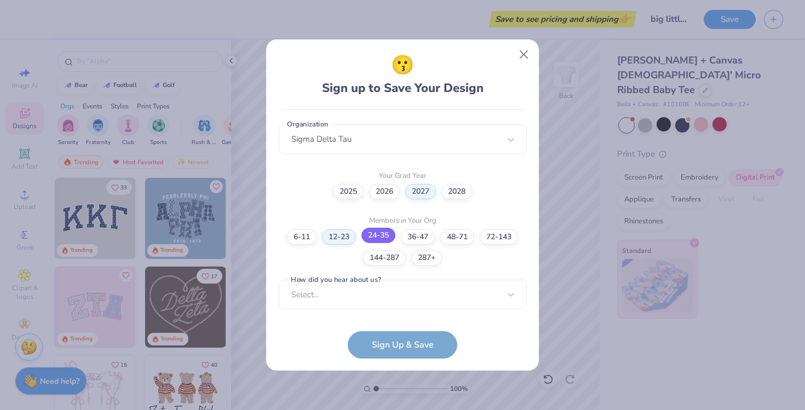
click at [385, 231] on label "24-35" at bounding box center [378, 235] width 34 height 15
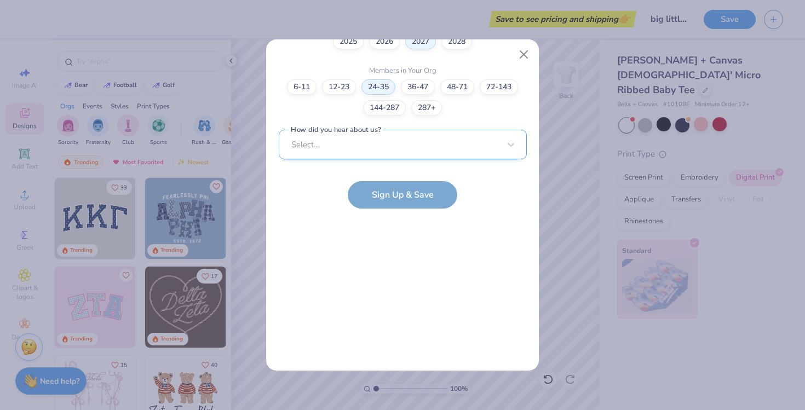
click at [333, 137] on div "Select..." at bounding box center [403, 145] width 248 height 30
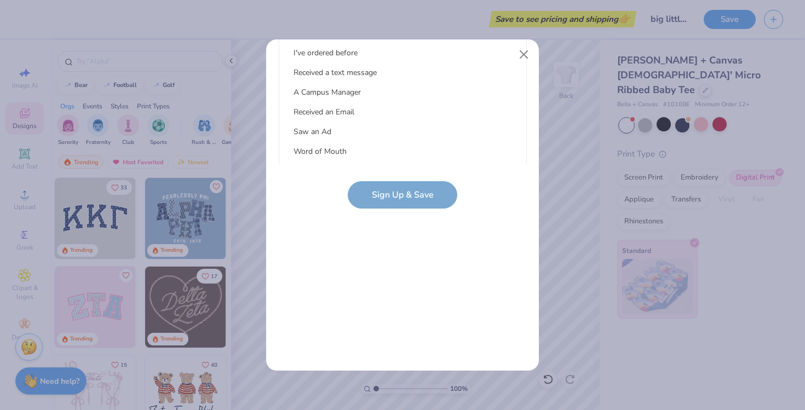
scroll to position [0, 0]
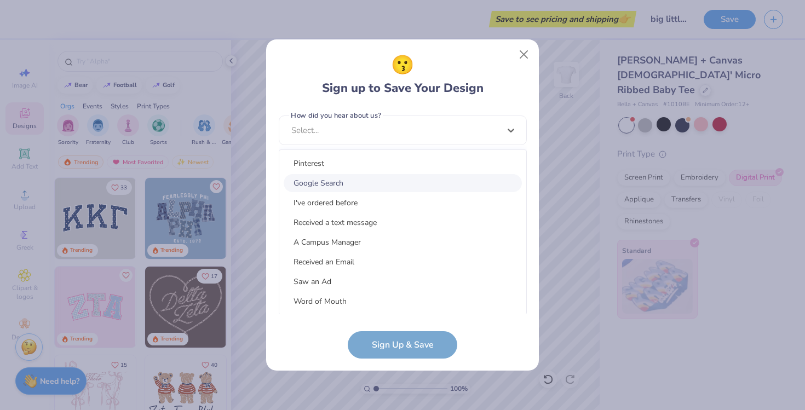
click at [333, 179] on div "Google Search" at bounding box center [403, 183] width 238 height 18
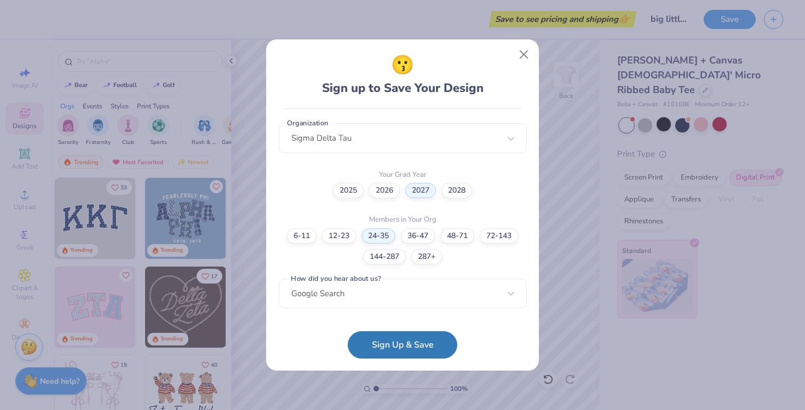
scroll to position [271, 0]
click at [391, 343] on button "Sign Up & Save" at bounding box center [403, 342] width 110 height 27
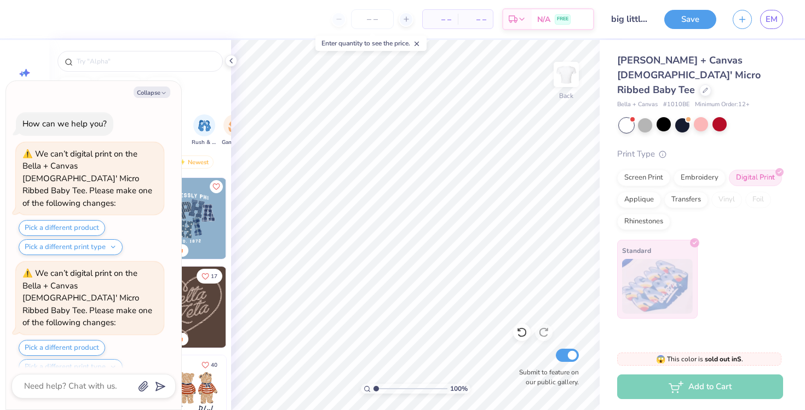
scroll to position [7087, 0]
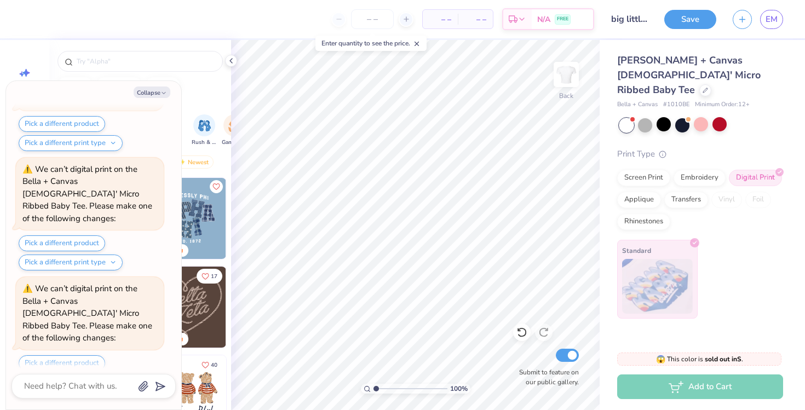
click at [664, 382] on div "Add to Cart" at bounding box center [700, 387] width 166 height 25
type textarea "x"
type input "1.43"
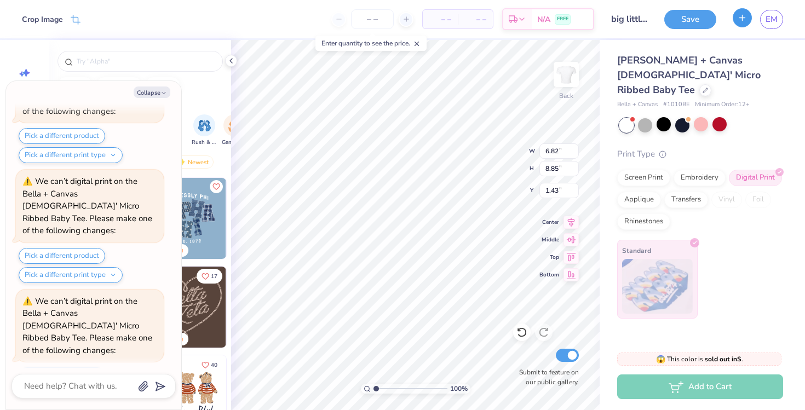
click at [744, 20] on icon "button" at bounding box center [742, 17] width 9 height 9
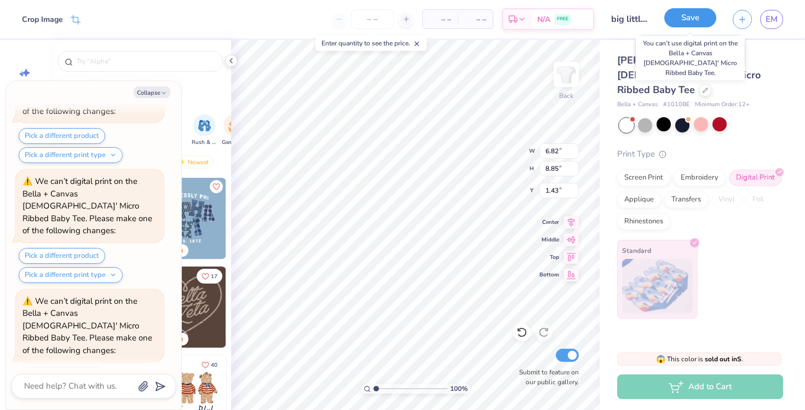
click at [692, 24] on button "Save" at bounding box center [690, 17] width 52 height 19
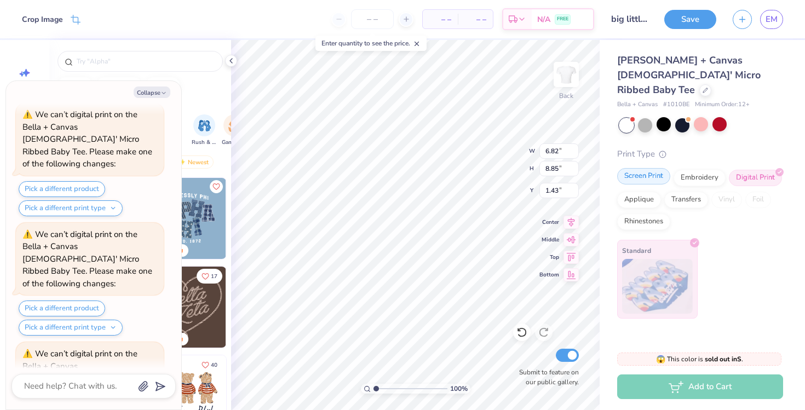
click at [642, 168] on div "Screen Print" at bounding box center [643, 176] width 53 height 16
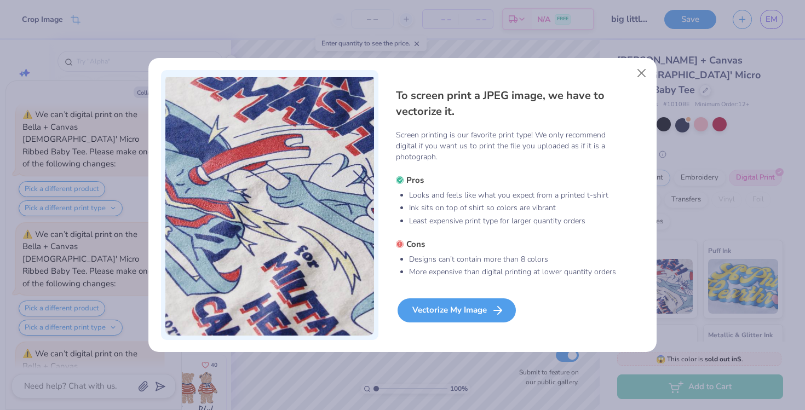
click at [446, 313] on div "Vectorize My Image" at bounding box center [457, 310] width 118 height 24
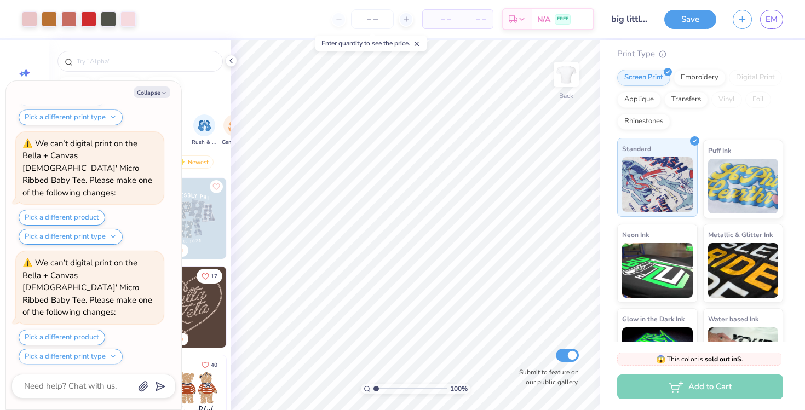
scroll to position [40, 0]
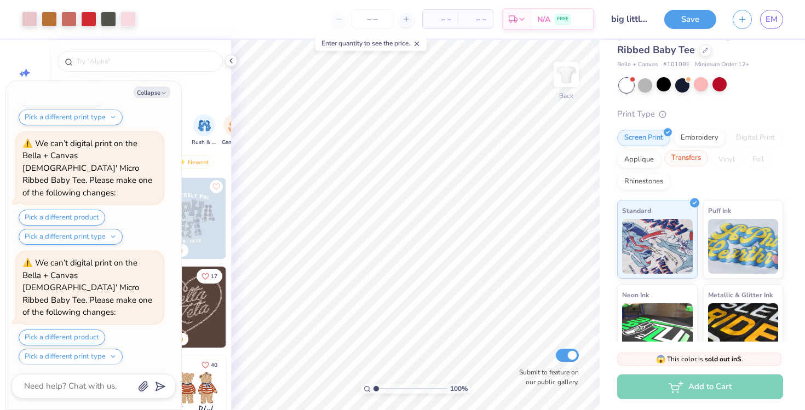
click at [680, 150] on div "Transfers" at bounding box center [686, 158] width 44 height 16
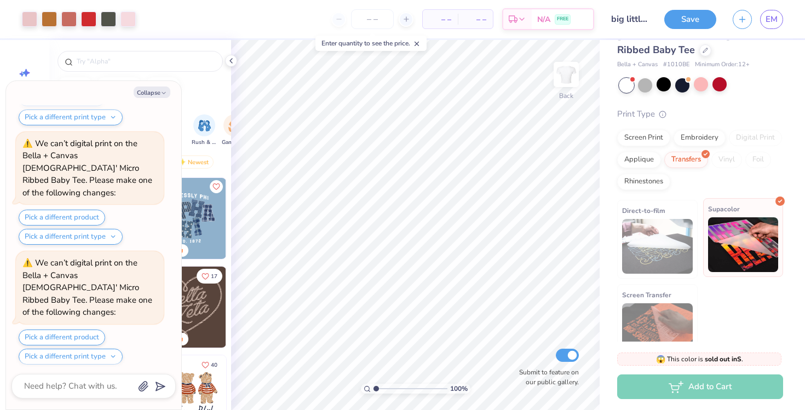
click at [720, 235] on img at bounding box center [743, 244] width 71 height 55
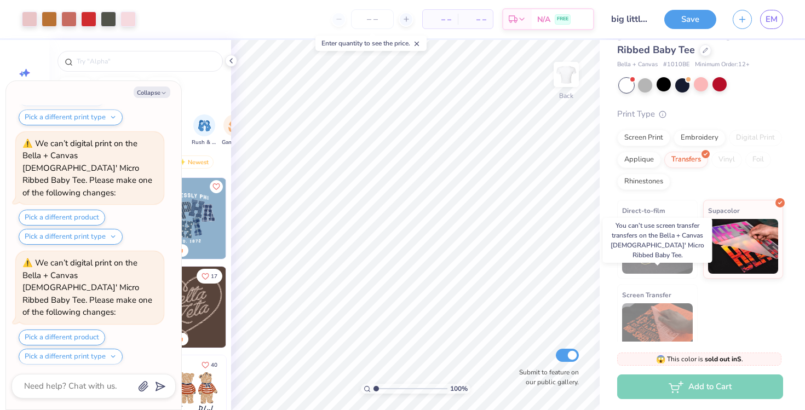
click at [661, 304] on img at bounding box center [657, 330] width 71 height 55
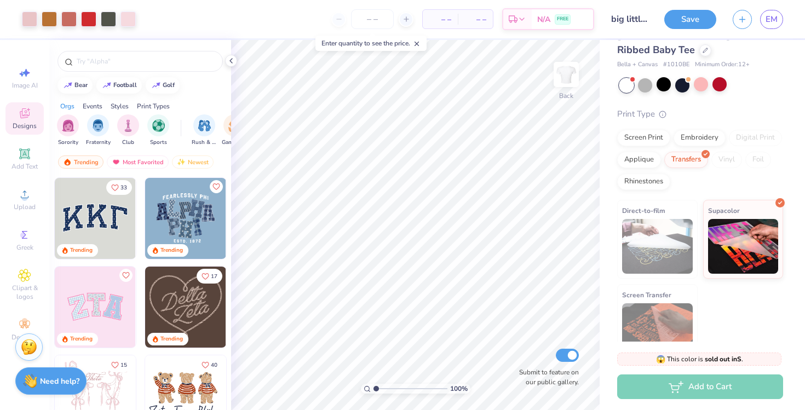
type textarea "x"
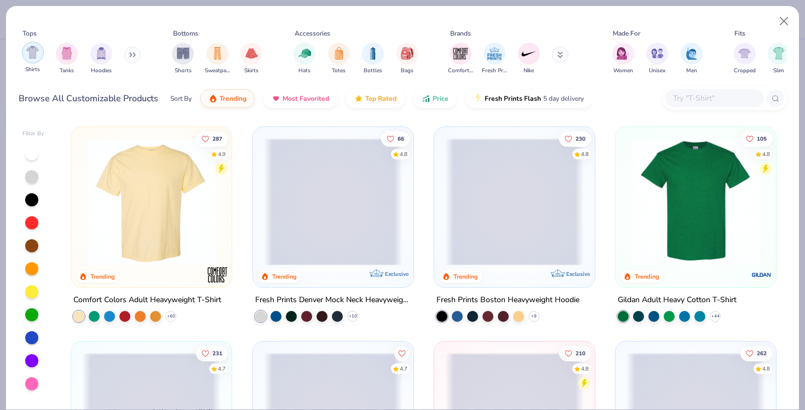
click at [31, 64] on div "Shirts" at bounding box center [33, 58] width 22 height 32
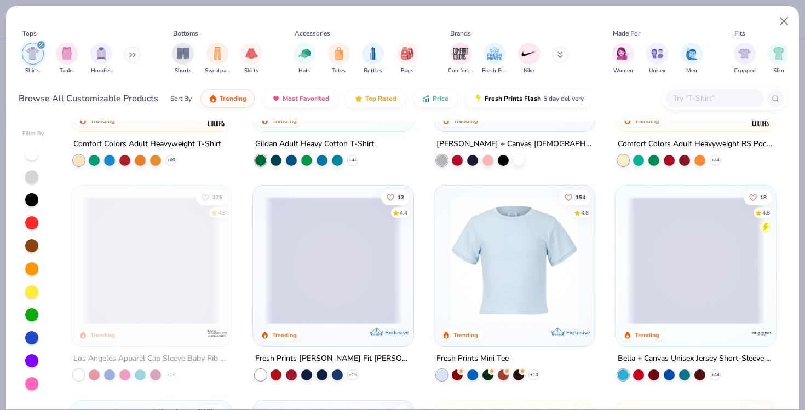
scroll to position [157, 0]
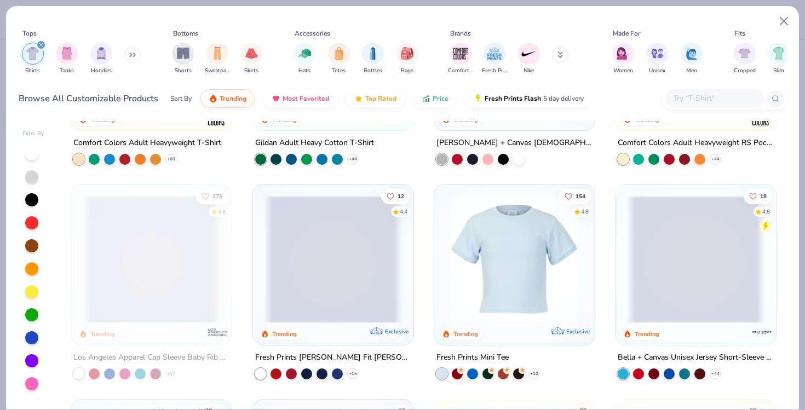
click at [523, 260] on img at bounding box center [514, 259] width 139 height 128
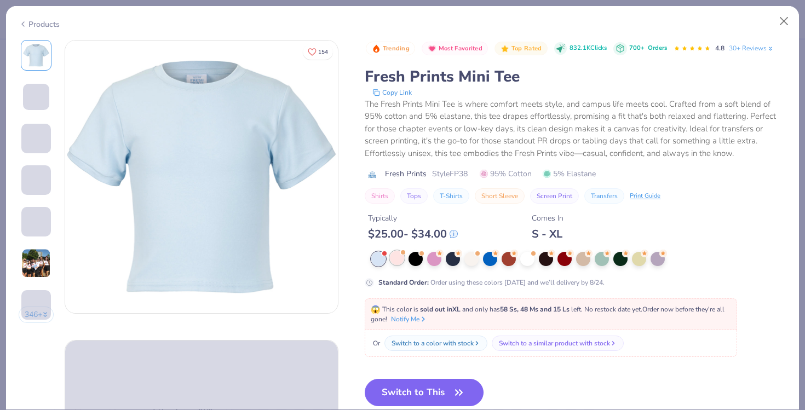
click at [399, 256] on div at bounding box center [397, 258] width 14 height 14
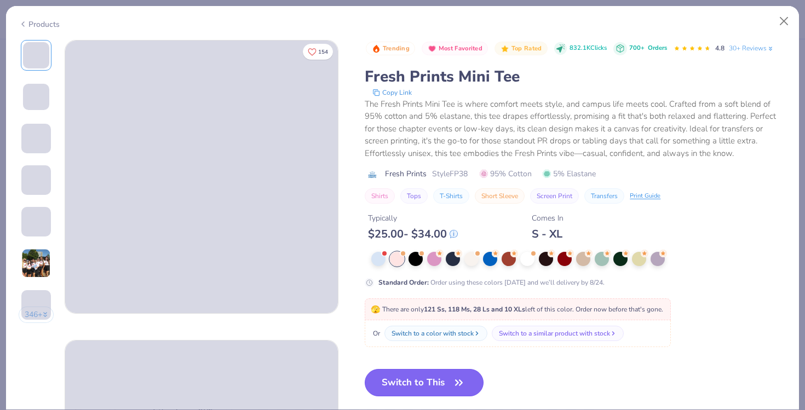
click at [425, 387] on button "Switch to This" at bounding box center [424, 382] width 119 height 27
